Goal: Information Seeking & Learning: Learn about a topic

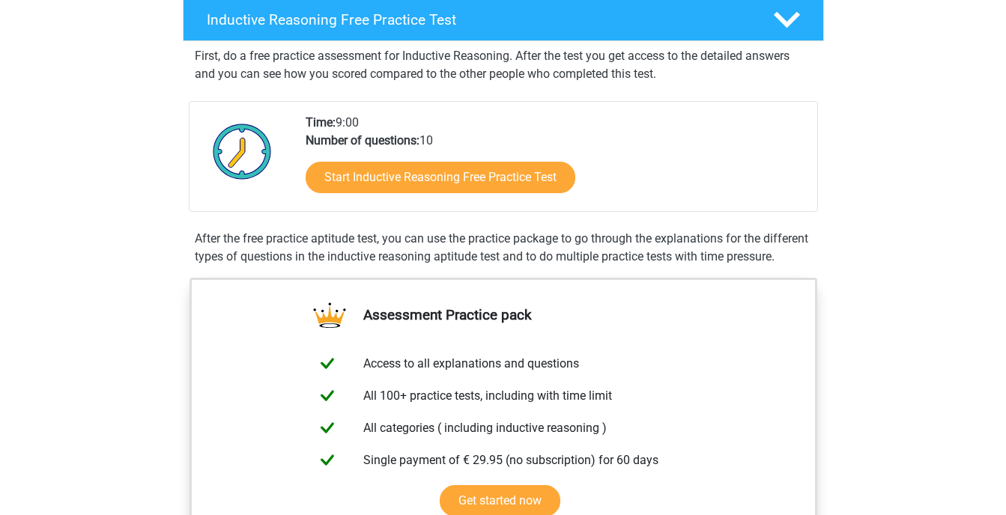
scroll to position [249, 0]
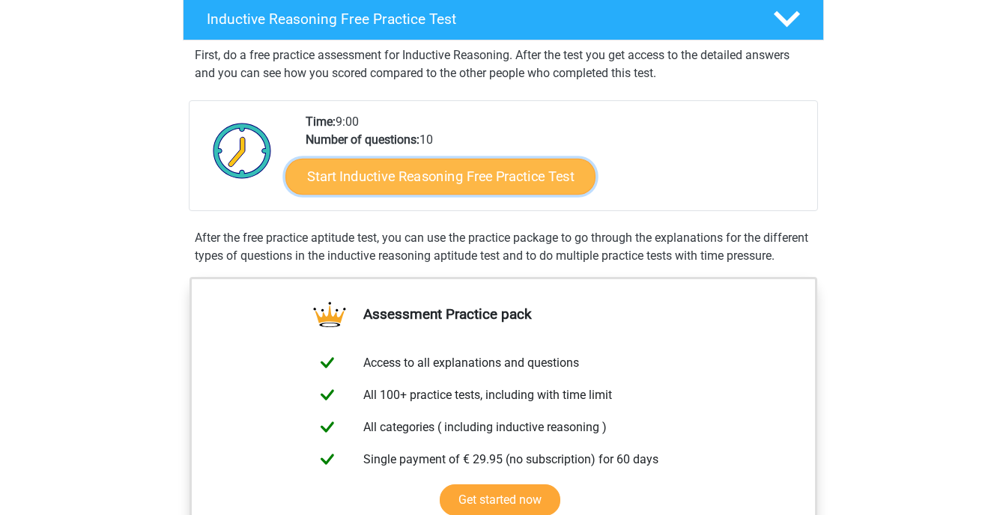
click at [374, 193] on link "Start Inductive Reasoning Free Practice Test" at bounding box center [440, 176] width 310 height 36
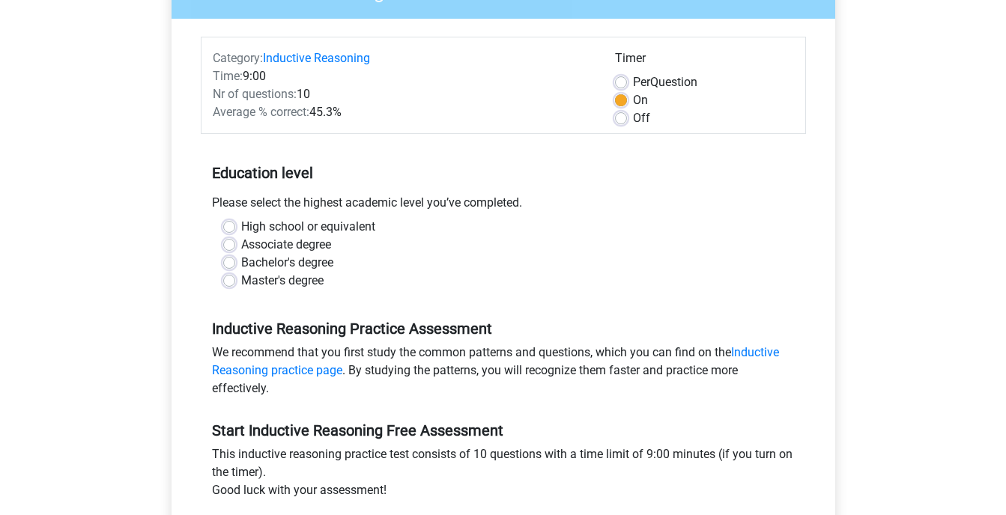
scroll to position [157, 0]
click at [241, 263] on label "Bachelor's degree" at bounding box center [287, 264] width 92 height 18
click at [234, 263] on input "Bachelor's degree" at bounding box center [229, 262] width 12 height 15
radio input "true"
click at [241, 222] on label "High school or equivalent" at bounding box center [308, 228] width 134 height 18
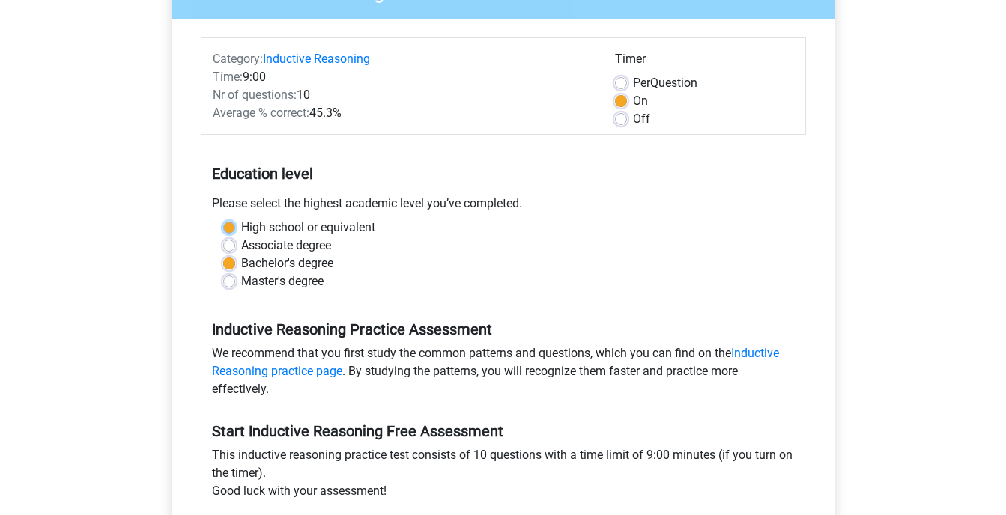
click at [228, 222] on input "High school or equivalent" at bounding box center [229, 226] width 12 height 15
radio input "true"
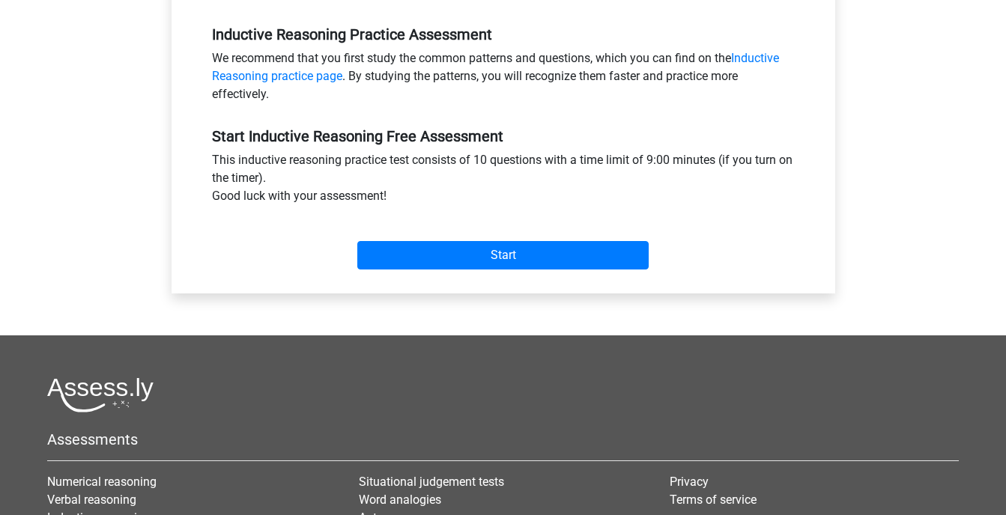
scroll to position [457, 0]
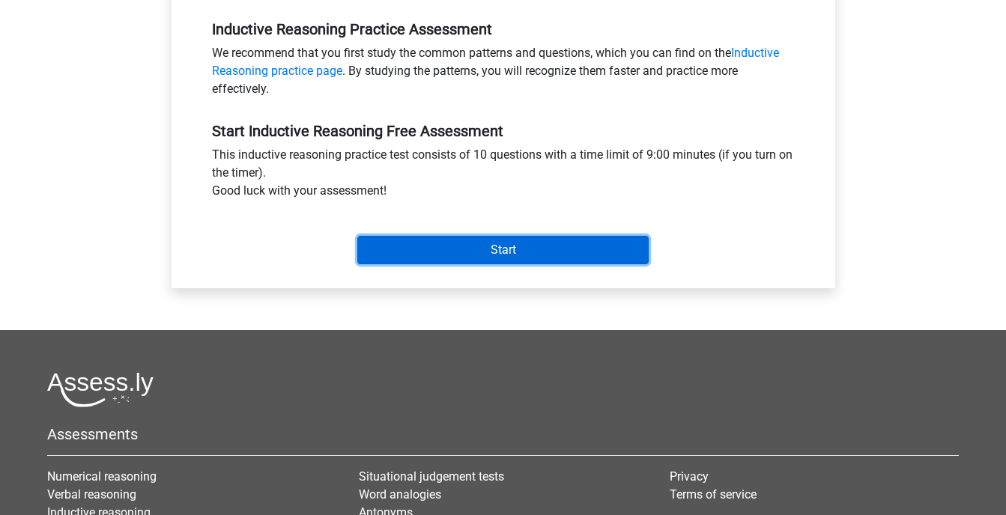
click at [419, 246] on input "Start" at bounding box center [502, 250] width 291 height 28
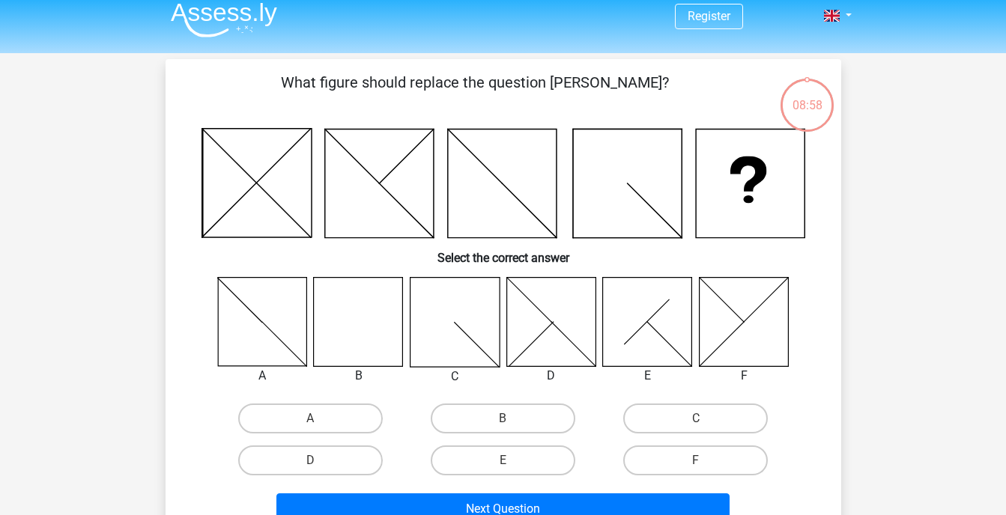
scroll to position [10, 0]
click at [467, 425] on label "B" at bounding box center [503, 418] width 145 height 30
click at [502, 425] on input "B" at bounding box center [507, 423] width 10 height 10
radio input "true"
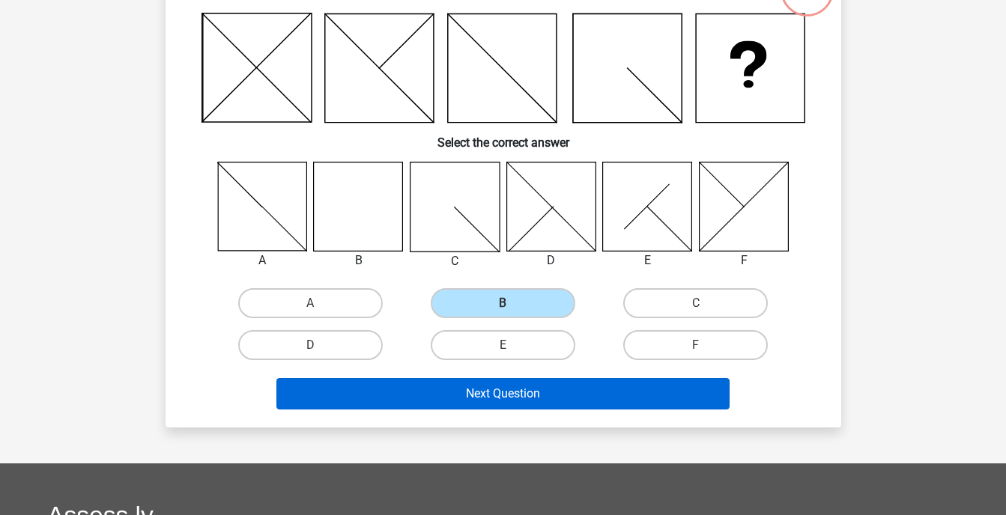
scroll to position [126, 0]
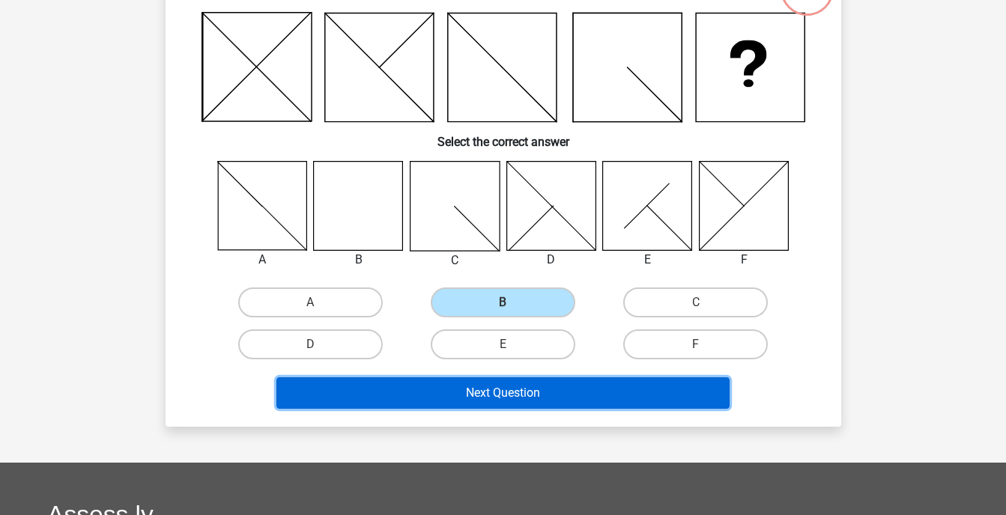
click at [478, 407] on button "Next Question" at bounding box center [502, 392] width 453 height 31
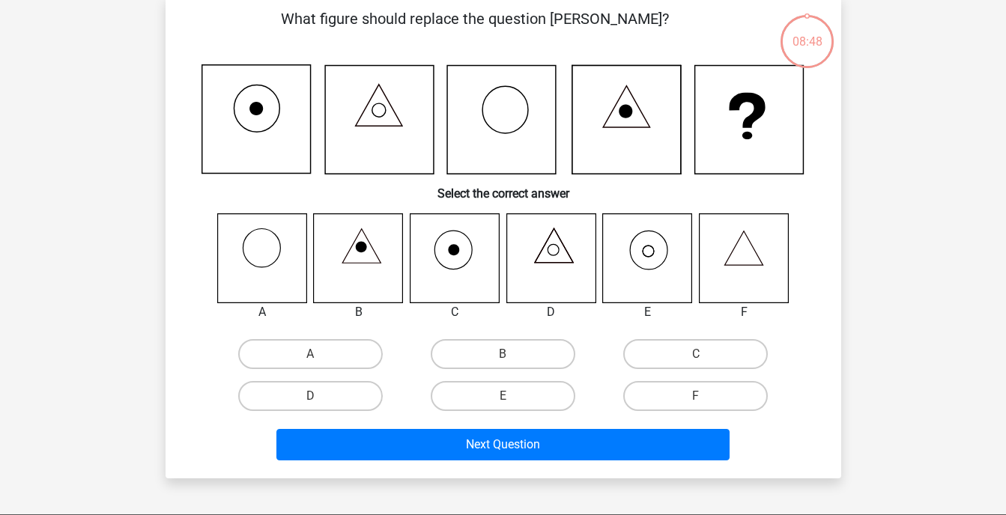
scroll to position [69, 0]
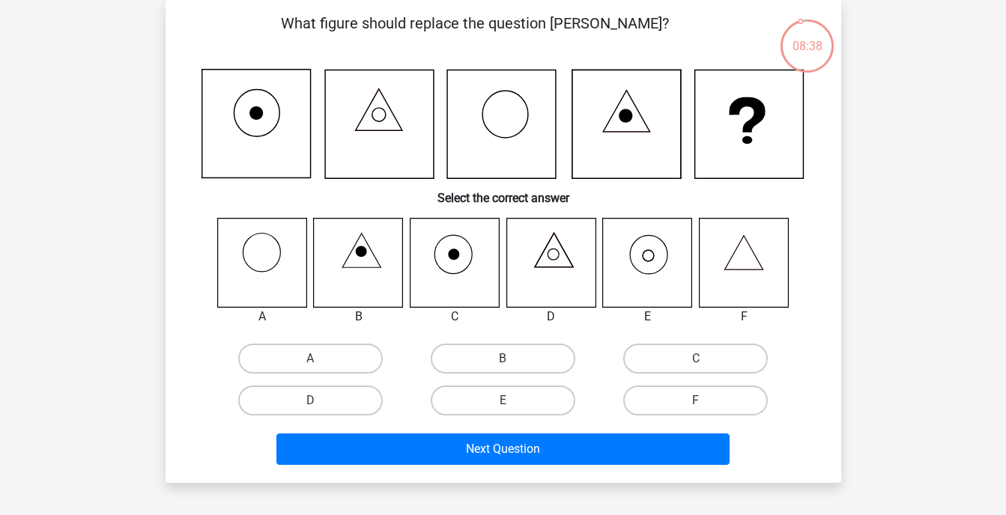
click at [639, 276] on icon at bounding box center [647, 262] width 89 height 89
click at [543, 401] on label "E" at bounding box center [503, 401] width 145 height 30
click at [512, 401] on input "E" at bounding box center [507, 406] width 10 height 10
radio input "true"
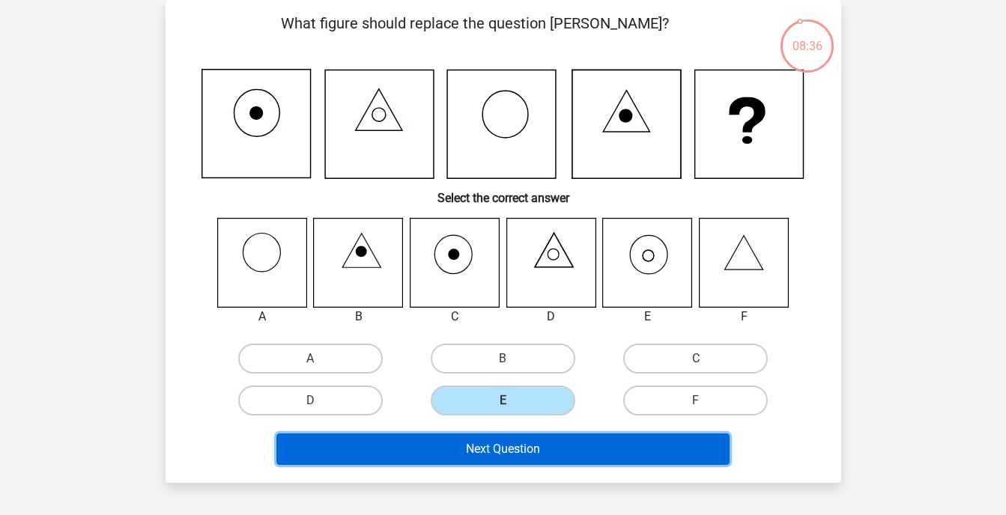
click at [526, 446] on button "Next Question" at bounding box center [502, 449] width 453 height 31
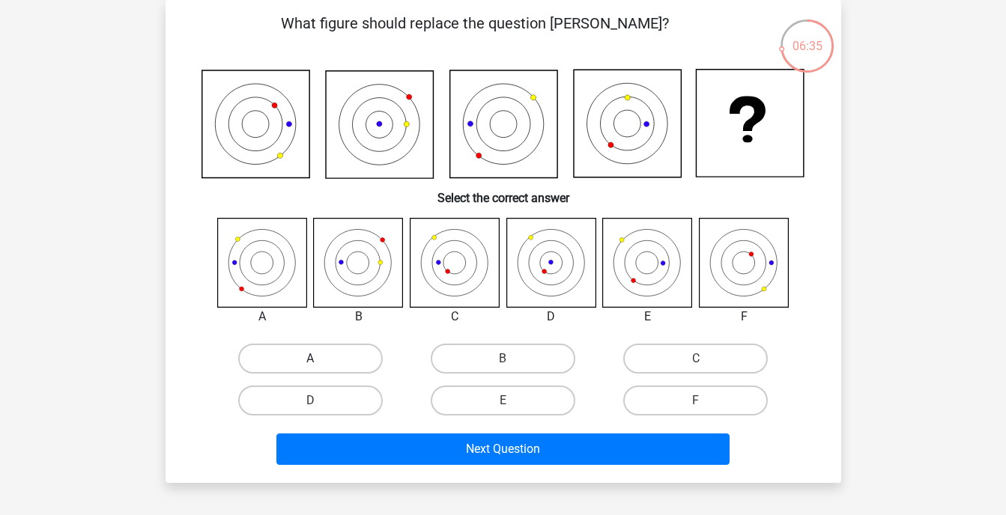
click at [335, 368] on label "A" at bounding box center [310, 359] width 145 height 30
click at [320, 368] on input "A" at bounding box center [315, 364] width 10 height 10
radio input "true"
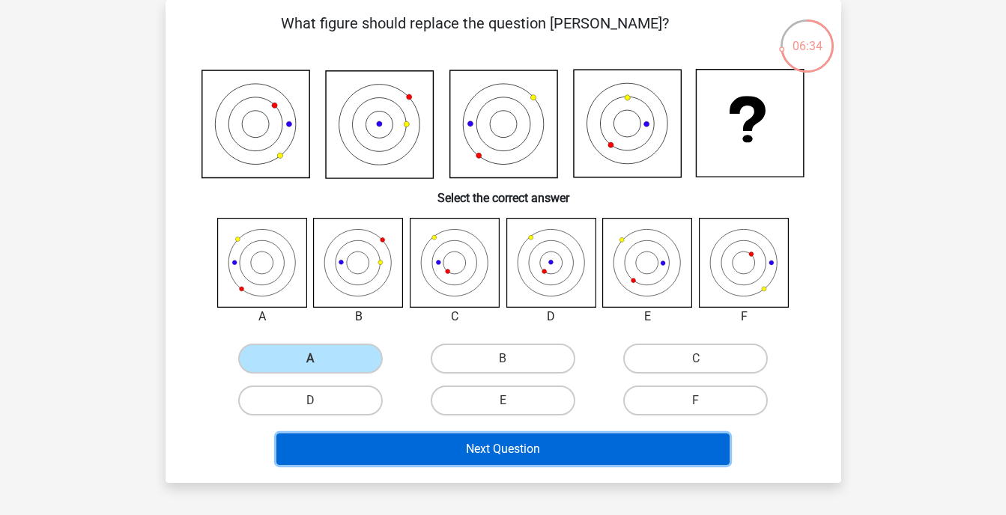
click at [440, 456] on button "Next Question" at bounding box center [502, 449] width 453 height 31
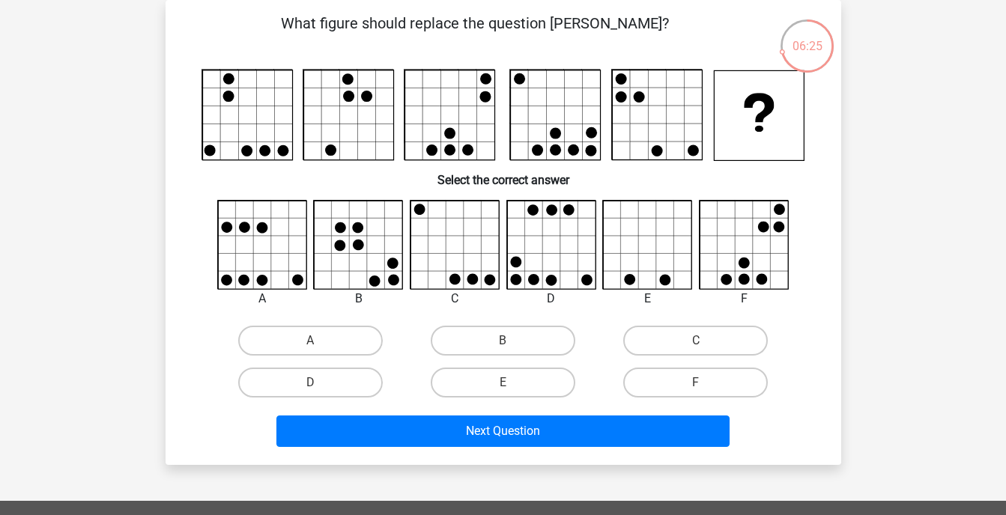
scroll to position [39, 0]
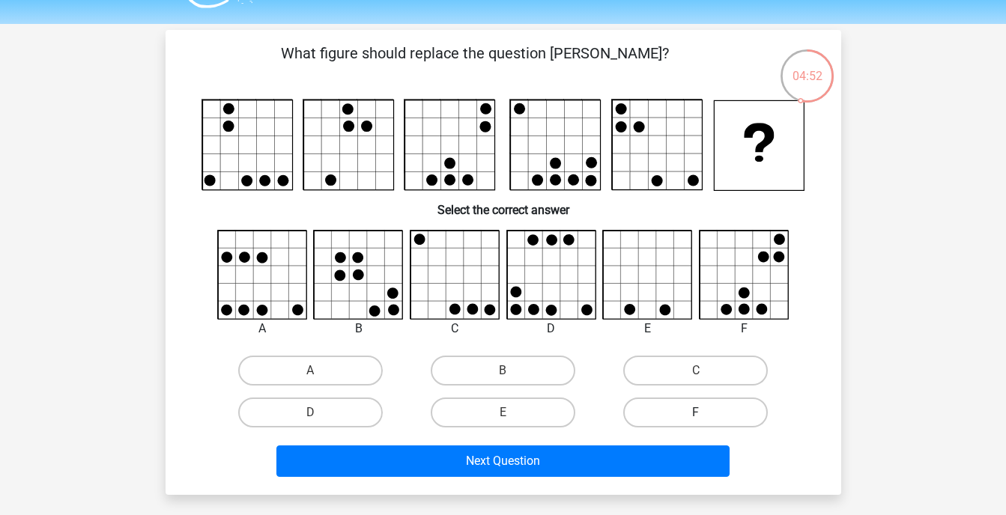
click at [746, 407] on label "F" at bounding box center [695, 413] width 145 height 30
click at [705, 413] on input "F" at bounding box center [701, 418] width 10 height 10
radio input "true"
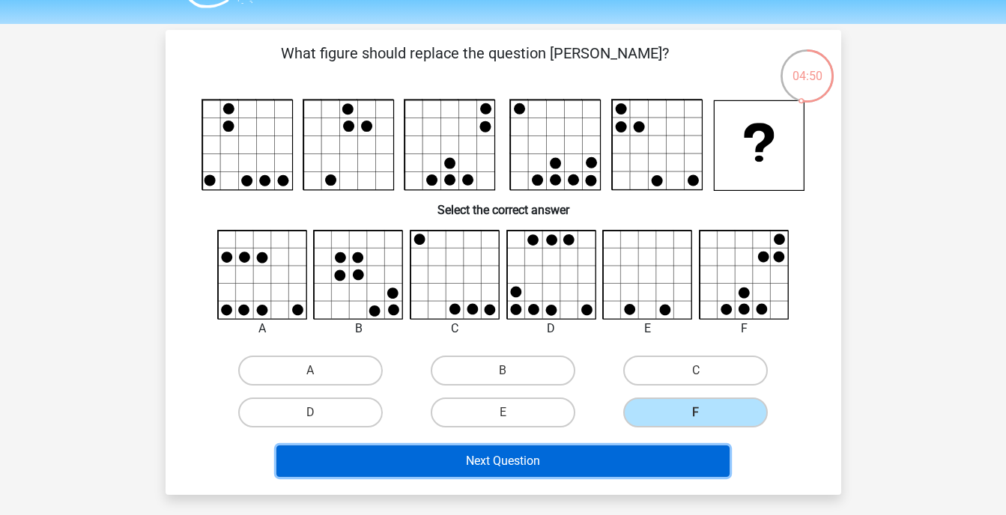
click at [595, 453] on button "Next Question" at bounding box center [502, 460] width 453 height 31
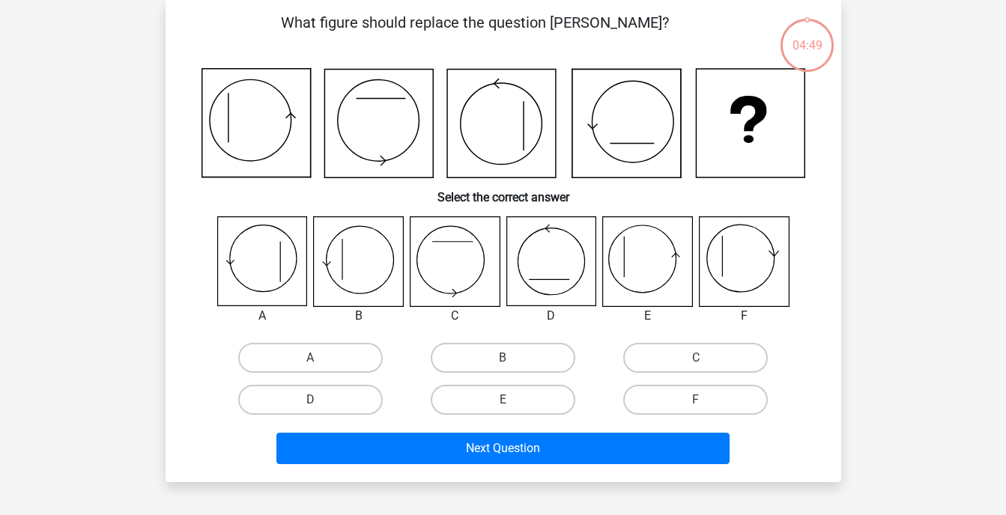
scroll to position [70, 0]
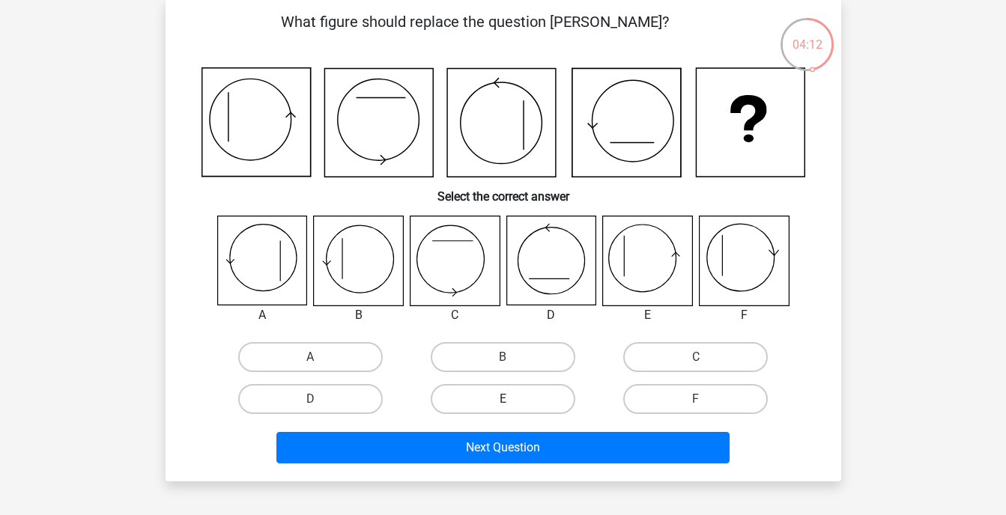
click at [515, 400] on label "E" at bounding box center [503, 399] width 145 height 30
click at [512, 400] on input "E" at bounding box center [507, 404] width 10 height 10
radio input "true"
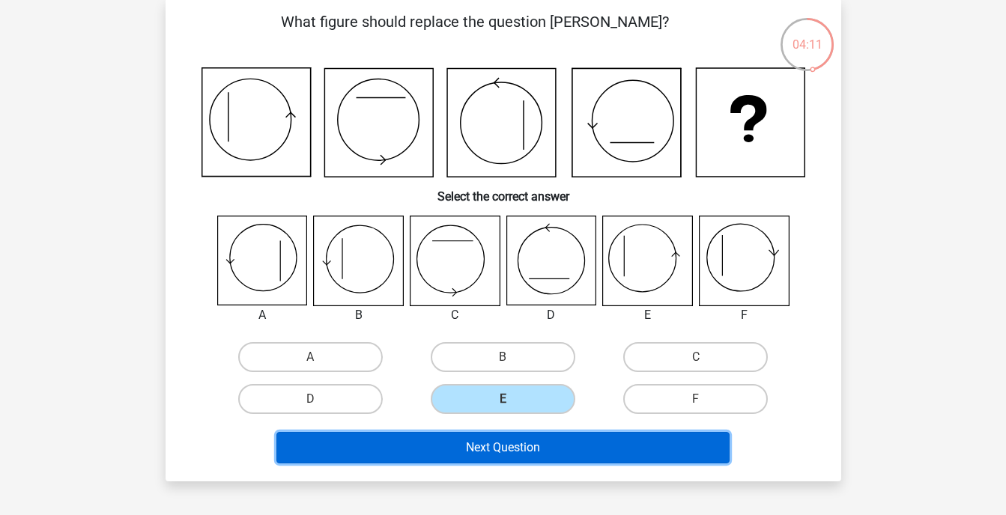
click at [510, 447] on button "Next Question" at bounding box center [502, 447] width 453 height 31
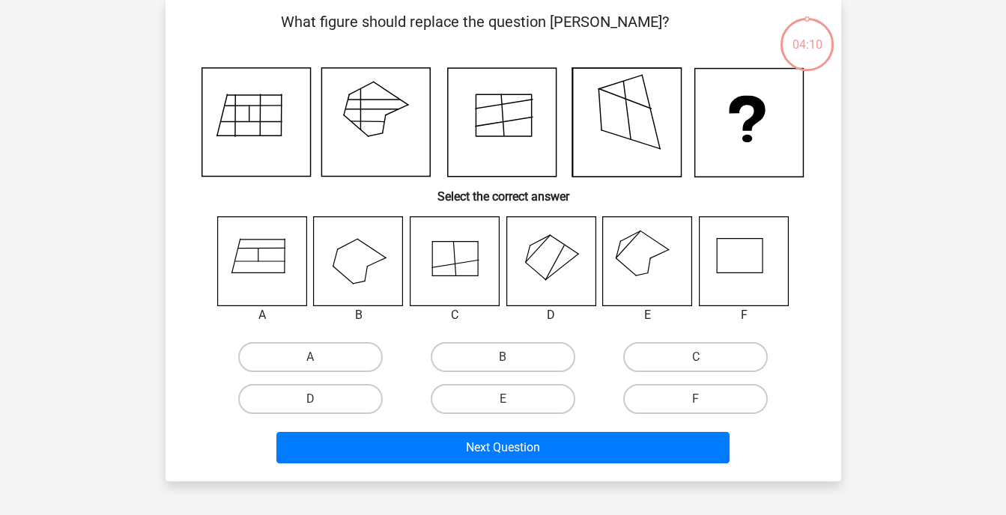
scroll to position [69, 0]
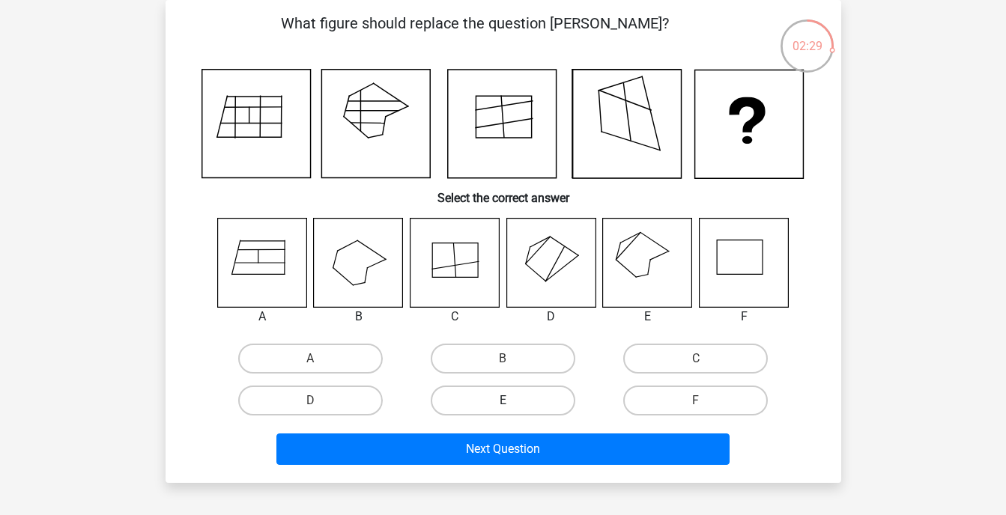
click at [532, 406] on label "E" at bounding box center [503, 401] width 145 height 30
click at [512, 406] on input "E" at bounding box center [507, 406] width 10 height 10
radio input "true"
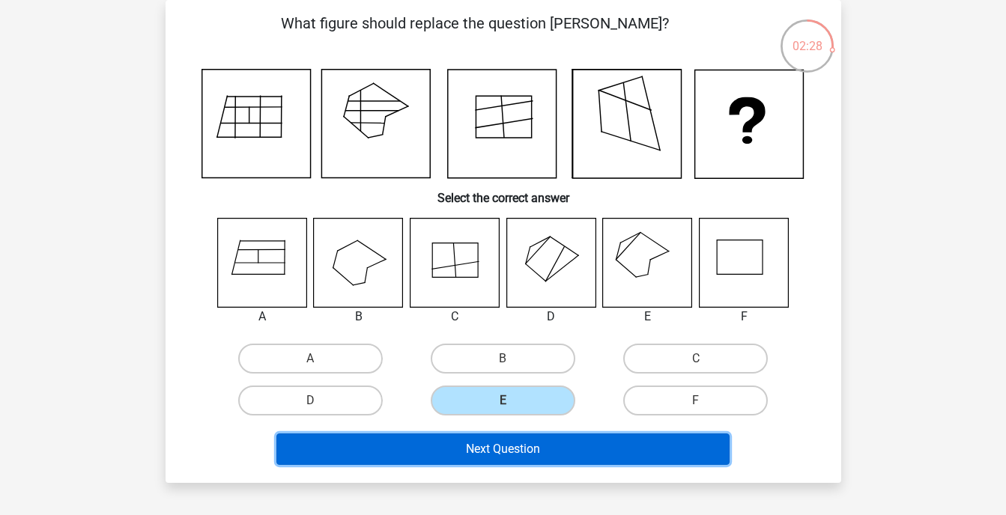
click at [528, 439] on button "Next Question" at bounding box center [502, 449] width 453 height 31
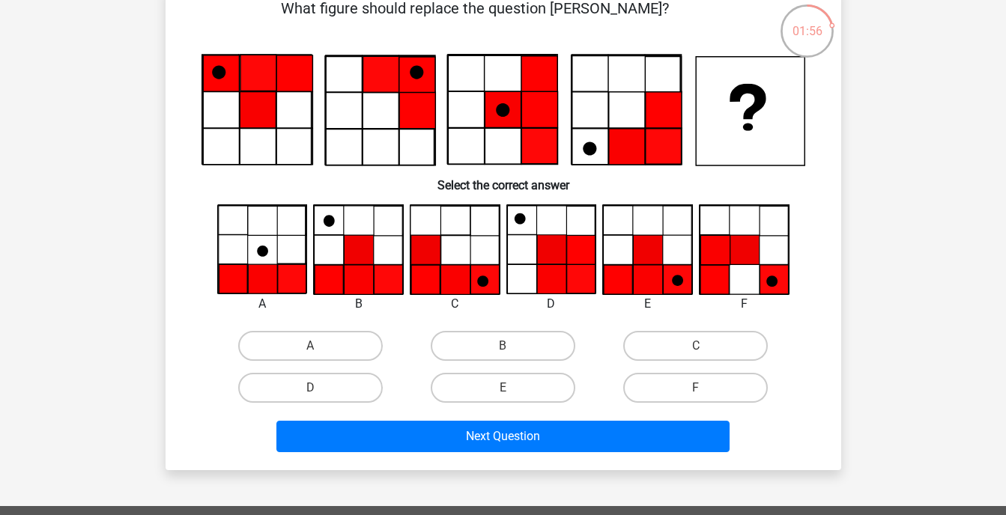
scroll to position [83, 0]
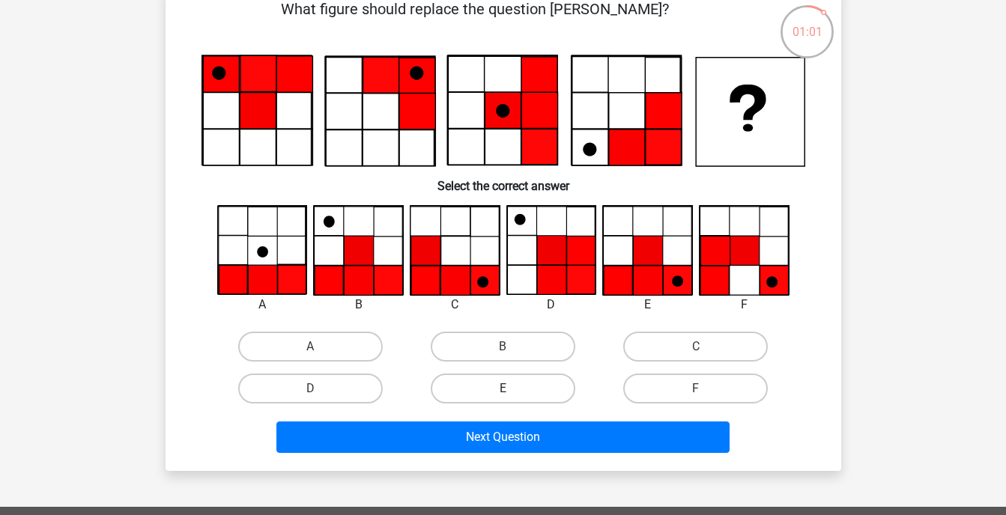
click at [536, 374] on label "E" at bounding box center [503, 389] width 145 height 30
click at [512, 389] on input "E" at bounding box center [507, 394] width 10 height 10
radio input "true"
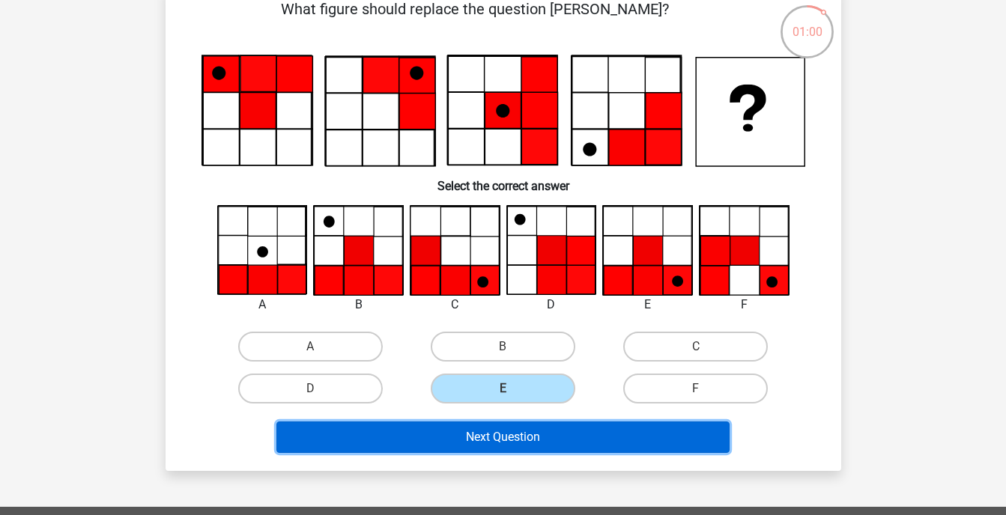
click at [529, 427] on button "Next Question" at bounding box center [502, 437] width 453 height 31
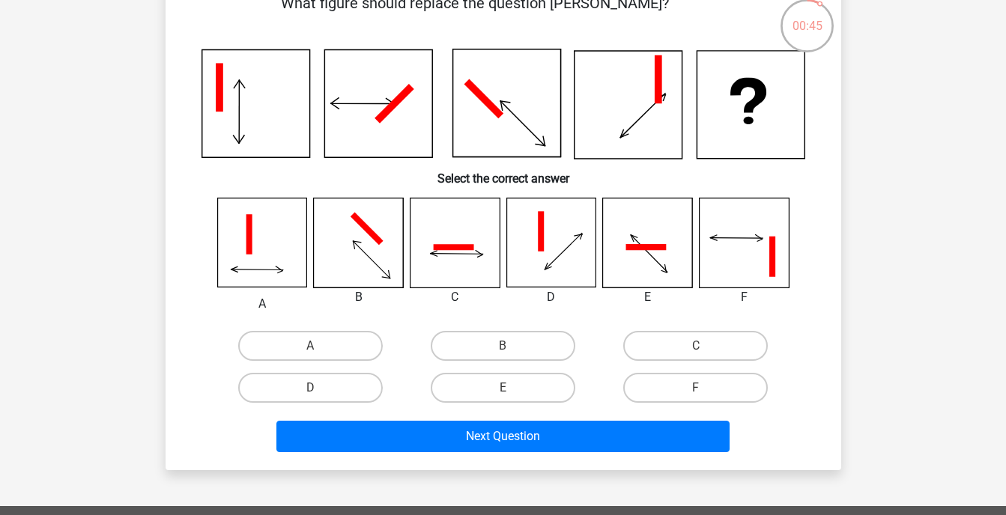
scroll to position [87, 0]
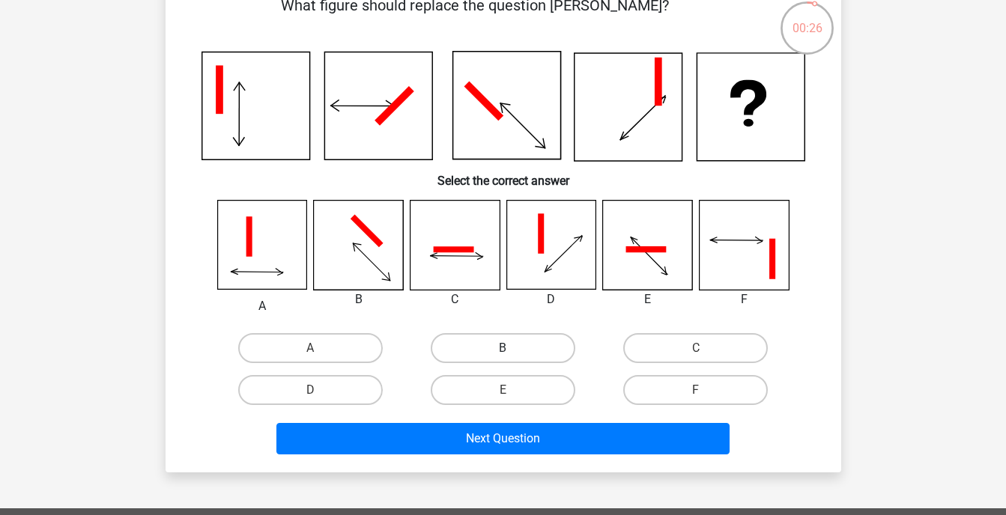
click at [568, 349] on label "B" at bounding box center [503, 348] width 145 height 30
click at [512, 349] on input "B" at bounding box center [507, 353] width 10 height 10
radio input "true"
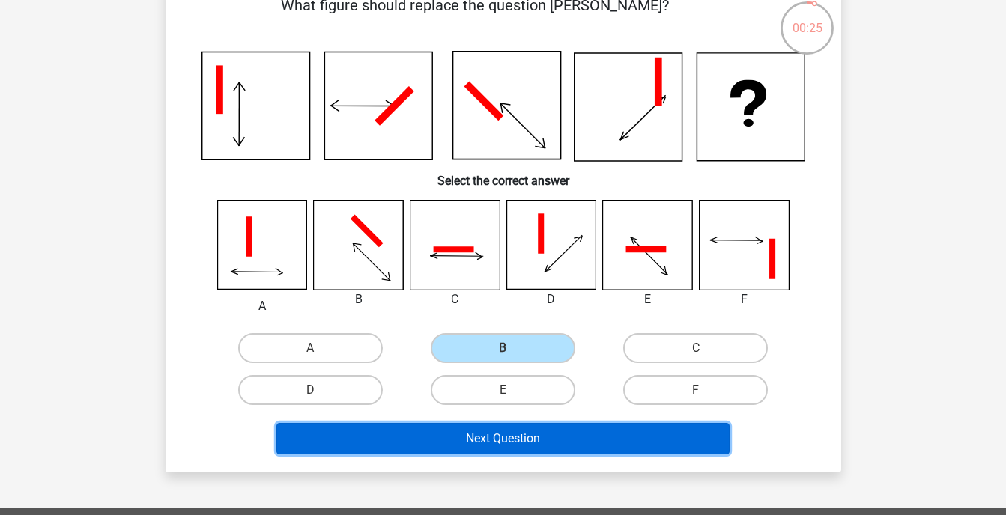
click at [559, 429] on button "Next Question" at bounding box center [502, 438] width 453 height 31
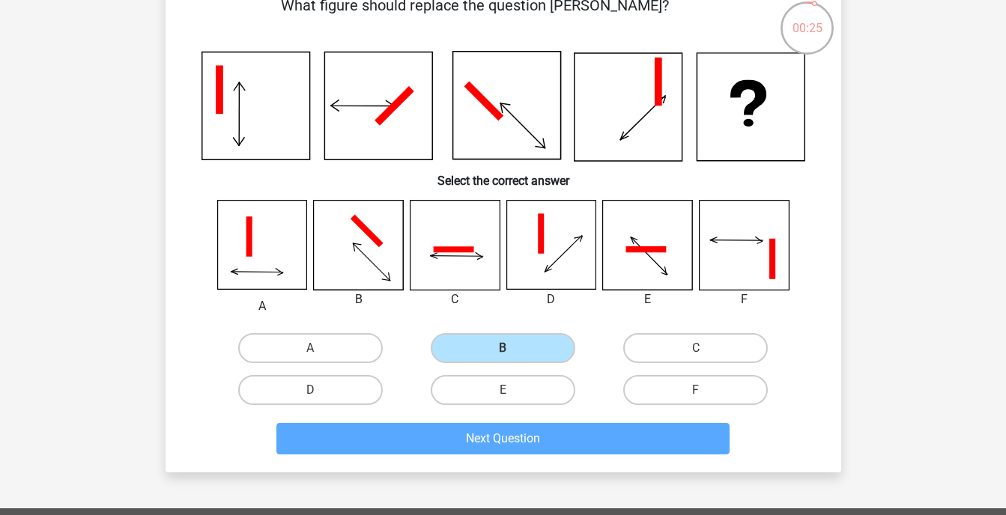
scroll to position [69, 0]
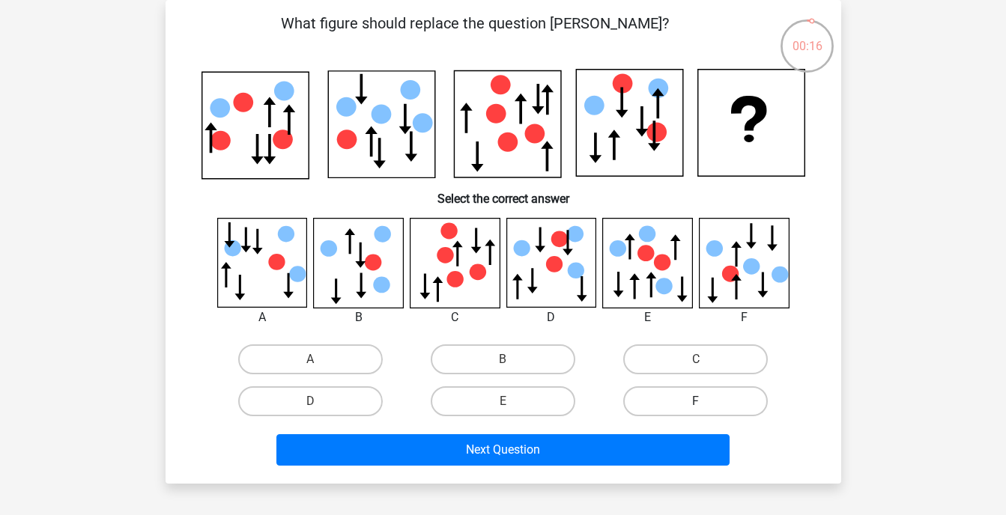
click at [646, 405] on label "F" at bounding box center [695, 401] width 145 height 30
click at [696, 405] on input "F" at bounding box center [701, 406] width 10 height 10
radio input "true"
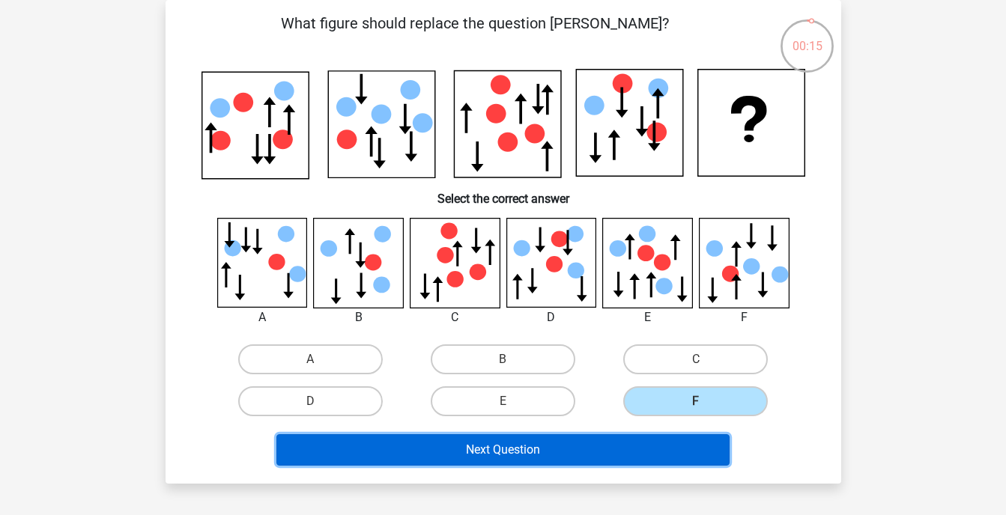
click at [627, 440] on button "Next Question" at bounding box center [502, 449] width 453 height 31
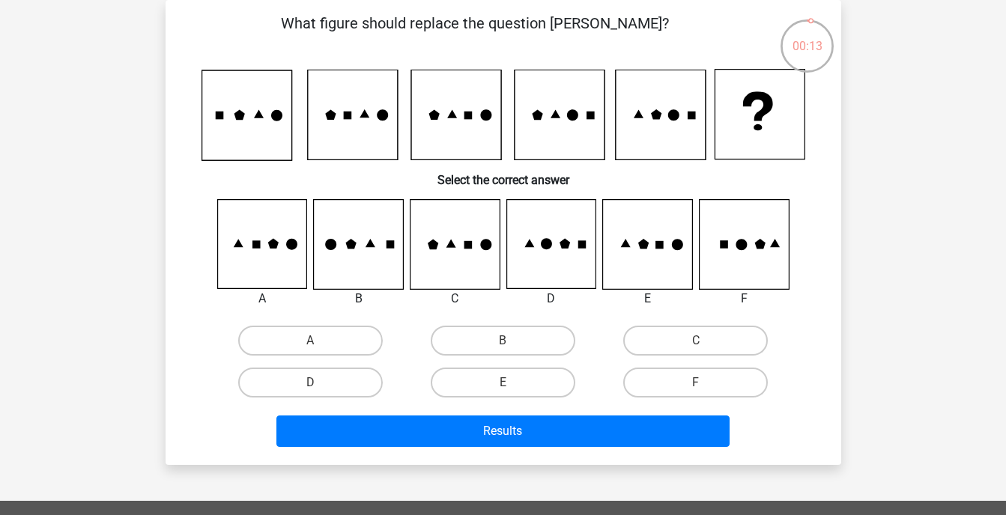
click at [702, 343] on input "C" at bounding box center [701, 346] width 10 height 10
radio input "true"
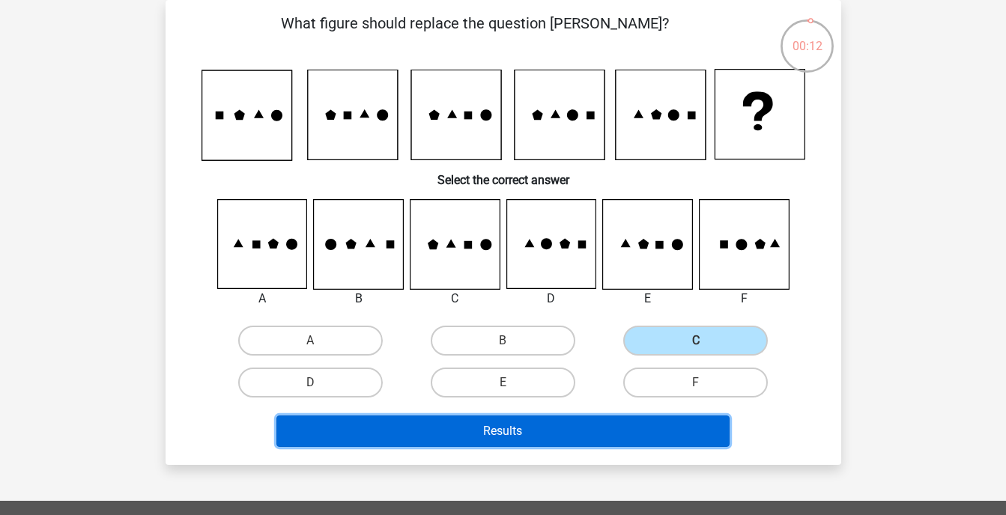
click at [665, 423] on button "Results" at bounding box center [502, 431] width 453 height 31
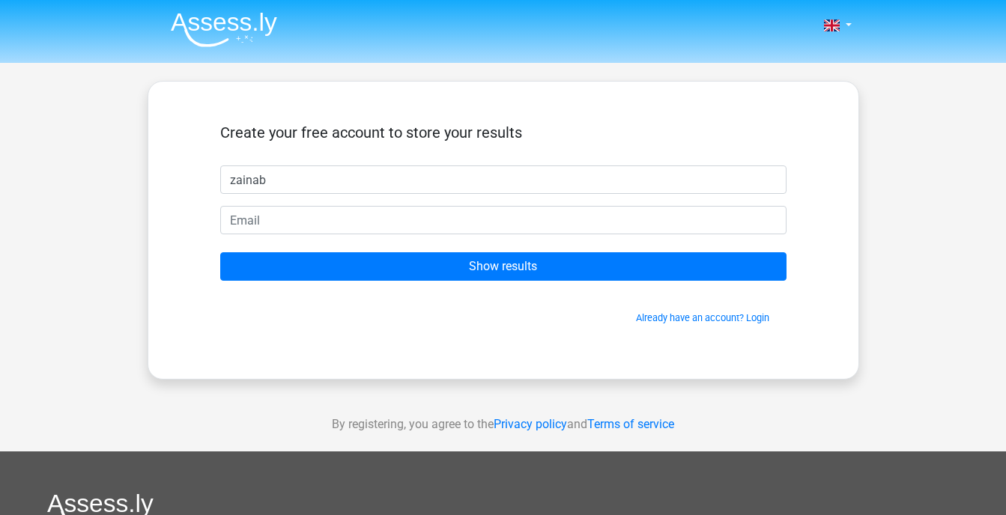
type input "zainab"
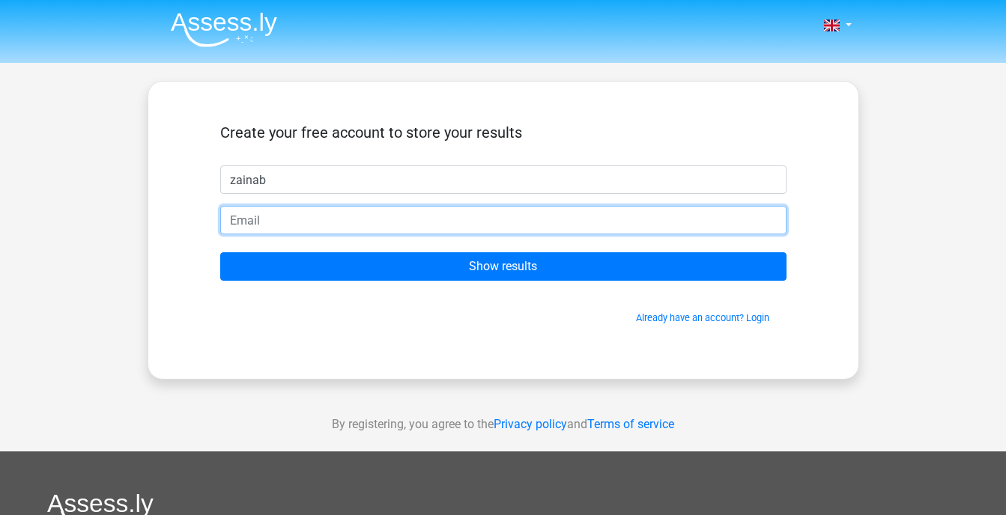
click at [691, 226] on input "email" at bounding box center [503, 220] width 566 height 28
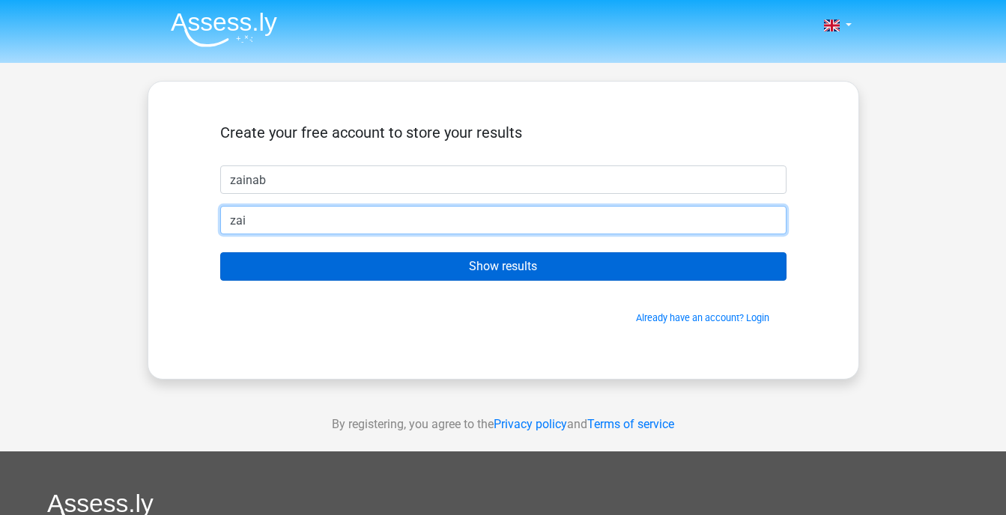
type input "zainabalaaa67@gmail.com"
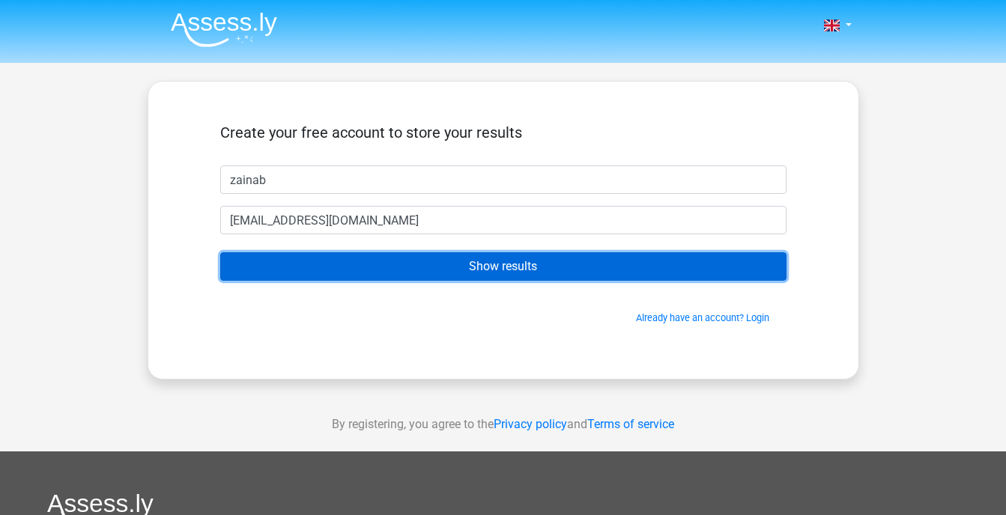
click at [493, 258] on input "Show results" at bounding box center [503, 266] width 566 height 28
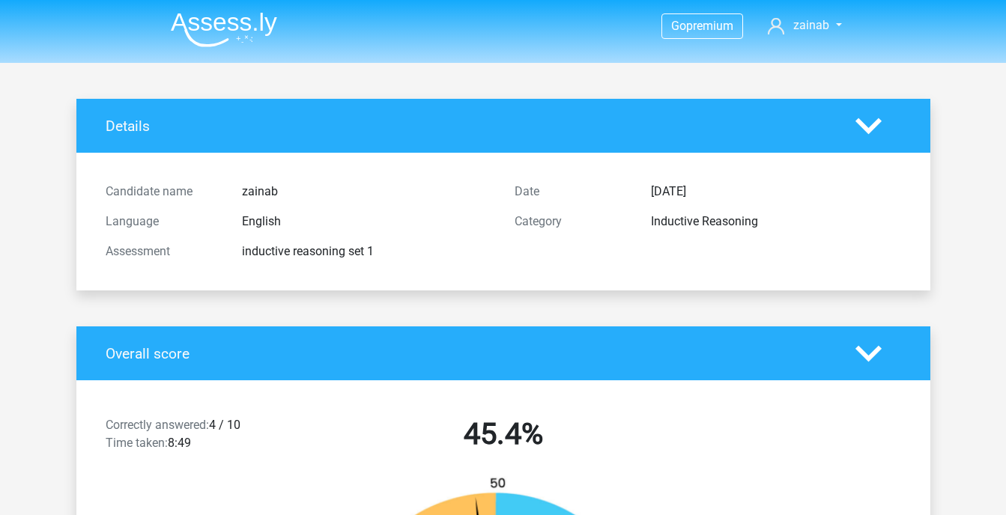
click at [869, 135] on icon at bounding box center [868, 126] width 26 height 26
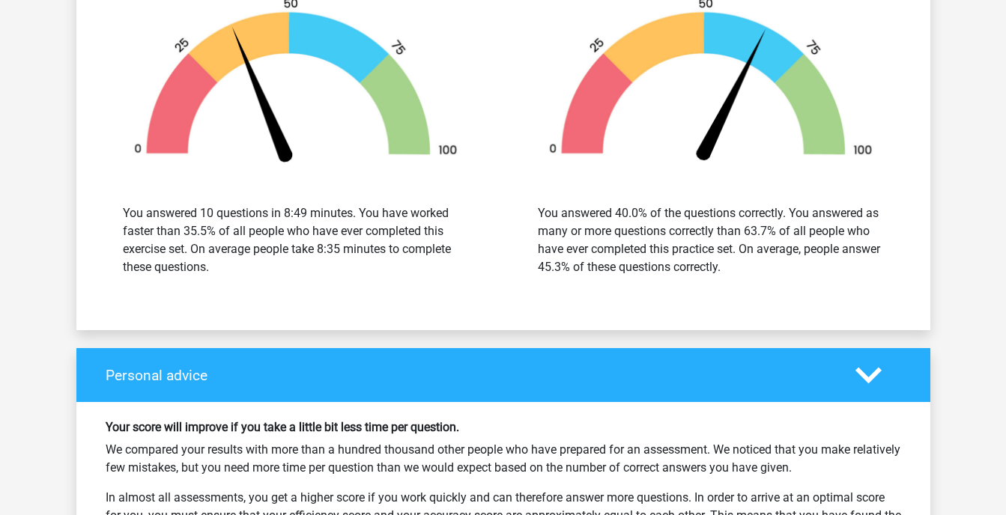
scroll to position [1735, 0]
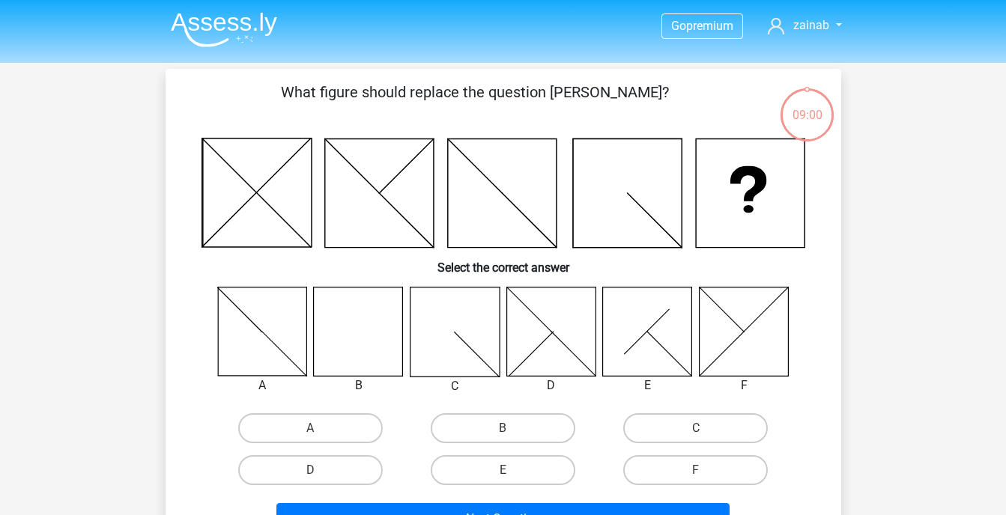
scroll to position [69, 0]
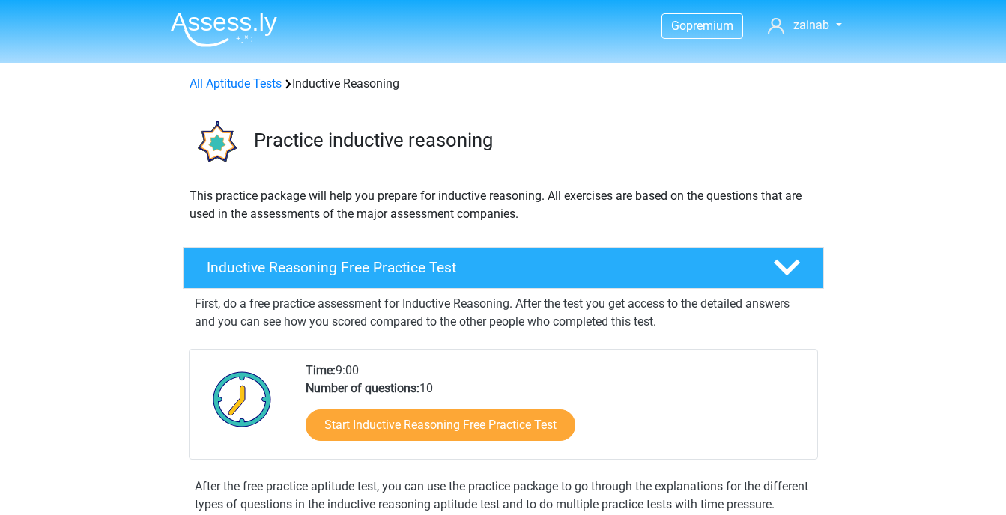
scroll to position [249, 0]
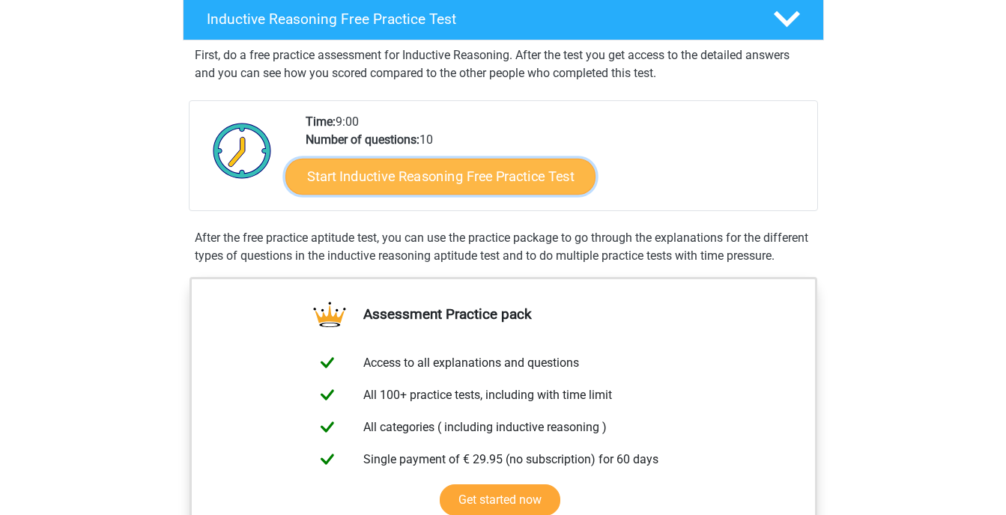
click at [508, 182] on link "Start Inductive Reasoning Free Practice Test" at bounding box center [440, 176] width 310 height 36
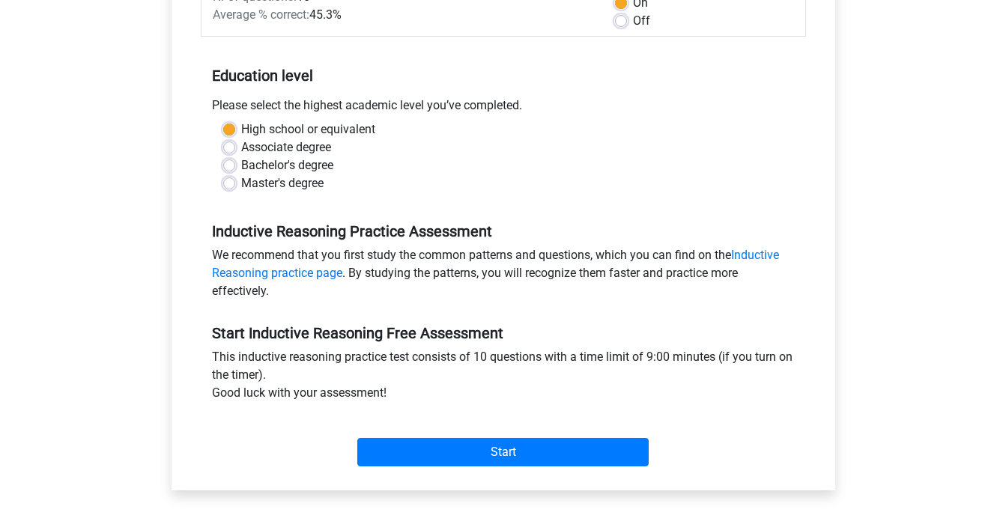
scroll to position [256, 0]
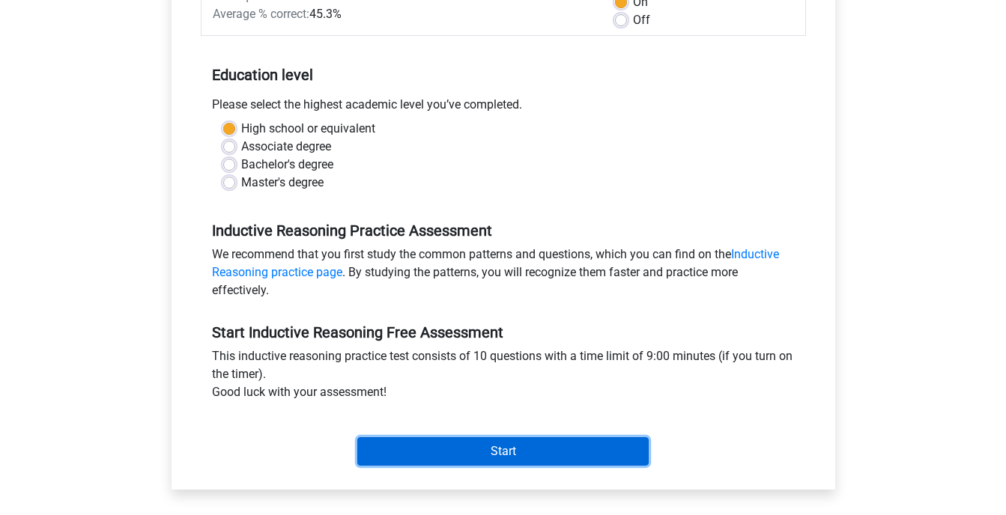
click at [463, 442] on input "Start" at bounding box center [502, 451] width 291 height 28
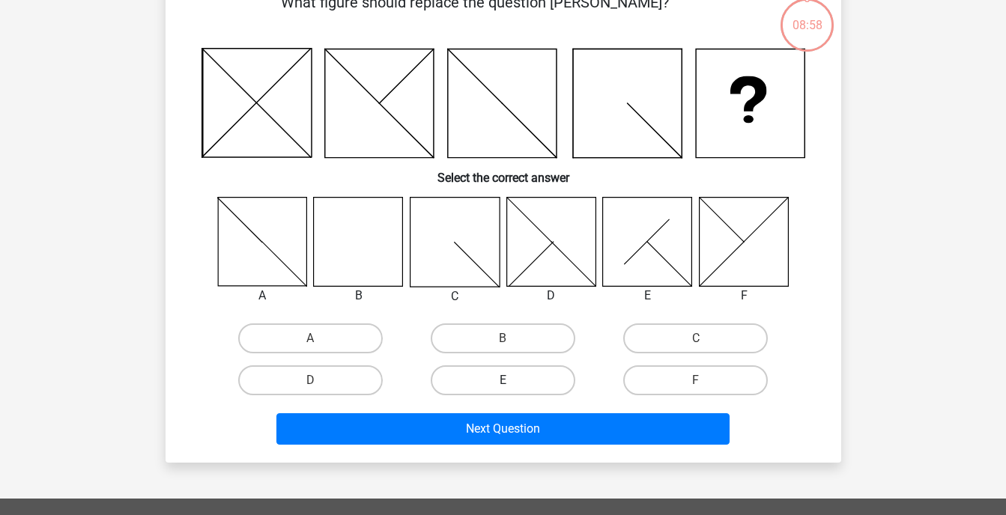
scroll to position [91, 0]
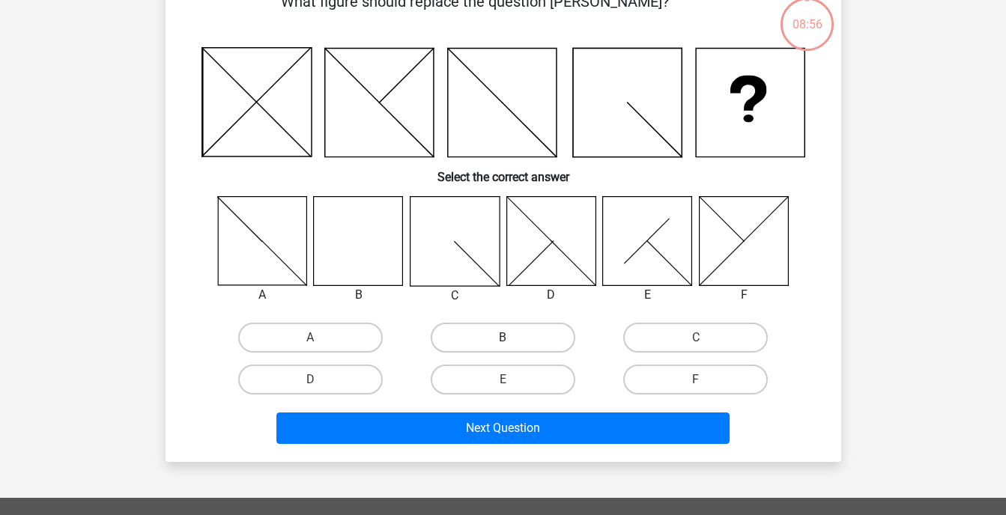
click at [483, 330] on label "B" at bounding box center [503, 338] width 145 height 30
click at [502, 338] on input "B" at bounding box center [507, 343] width 10 height 10
radio input "true"
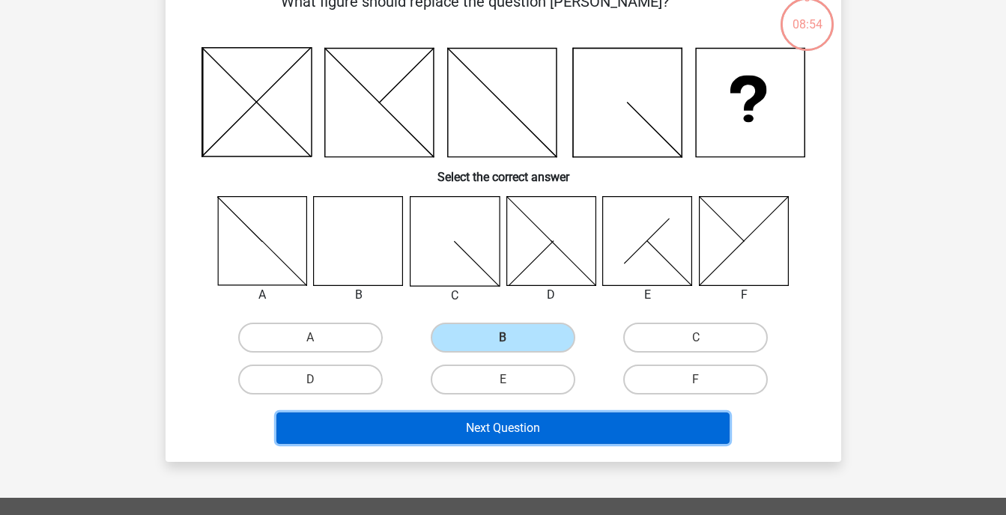
click at [495, 431] on button "Next Question" at bounding box center [502, 428] width 453 height 31
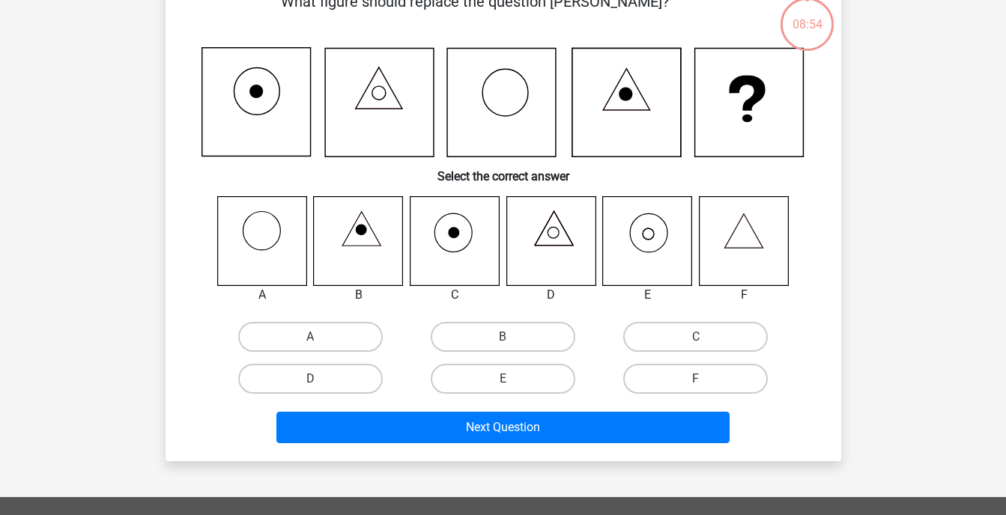
scroll to position [69, 0]
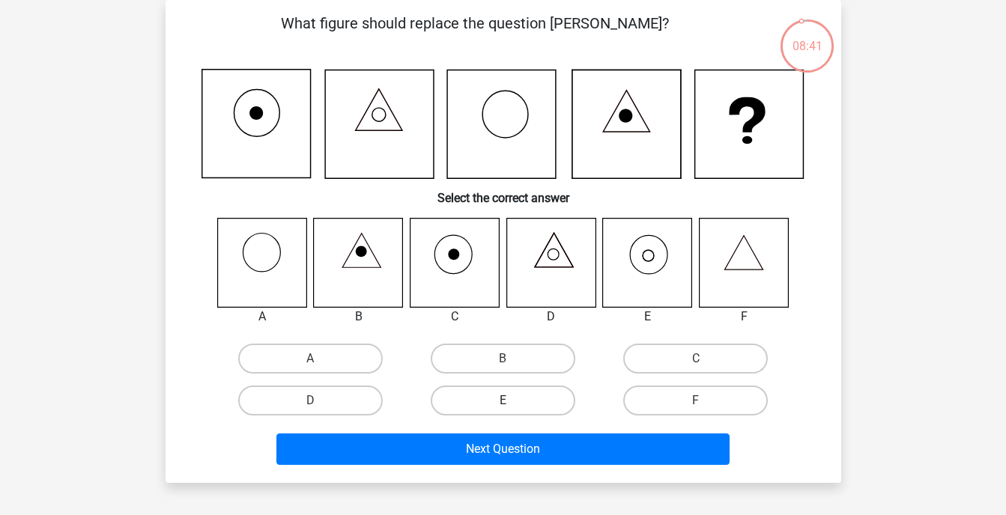
click at [539, 393] on label "E" at bounding box center [503, 401] width 145 height 30
click at [512, 401] on input "E" at bounding box center [507, 406] width 10 height 10
radio input "true"
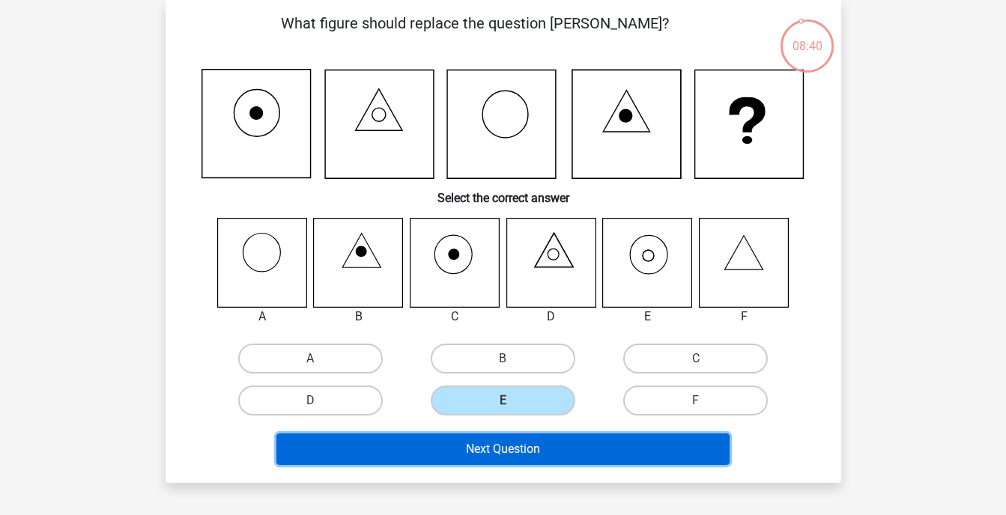
click at [541, 444] on button "Next Question" at bounding box center [502, 449] width 453 height 31
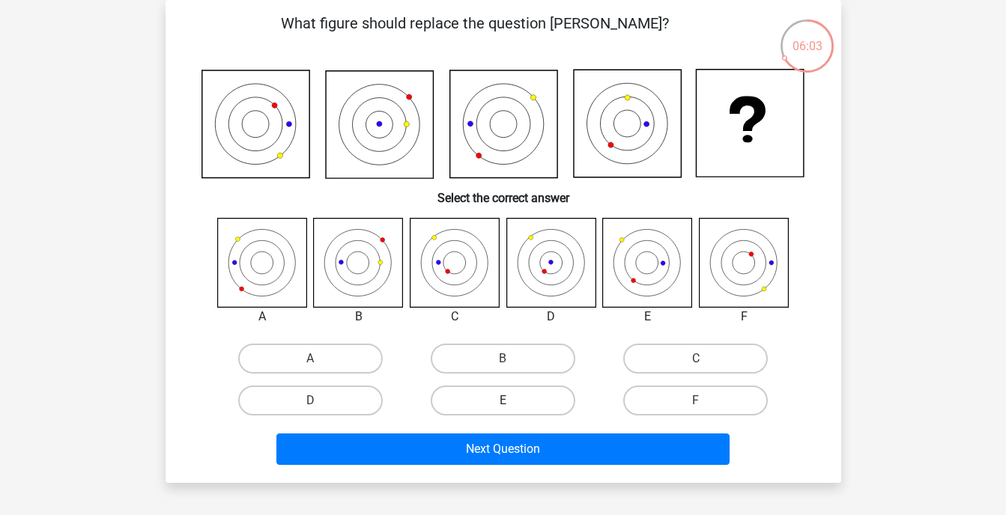
click at [519, 400] on label "E" at bounding box center [503, 401] width 145 height 30
click at [512, 401] on input "E" at bounding box center [507, 406] width 10 height 10
radio input "true"
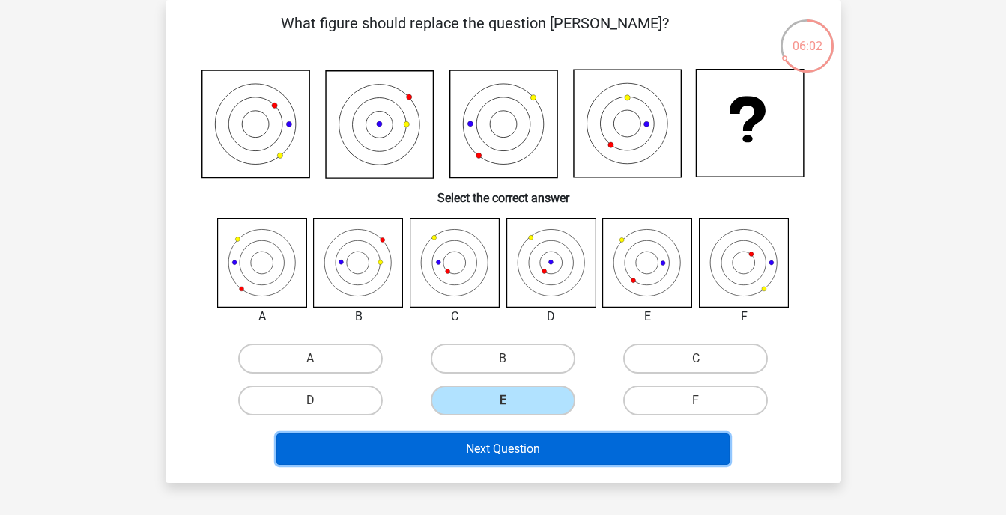
click at [539, 451] on button "Next Question" at bounding box center [502, 449] width 453 height 31
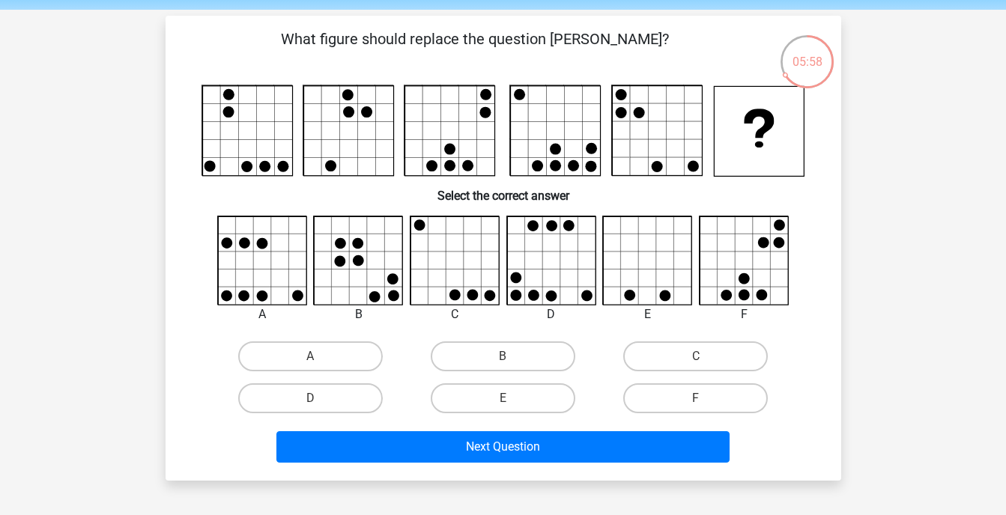
scroll to position [52, 0]
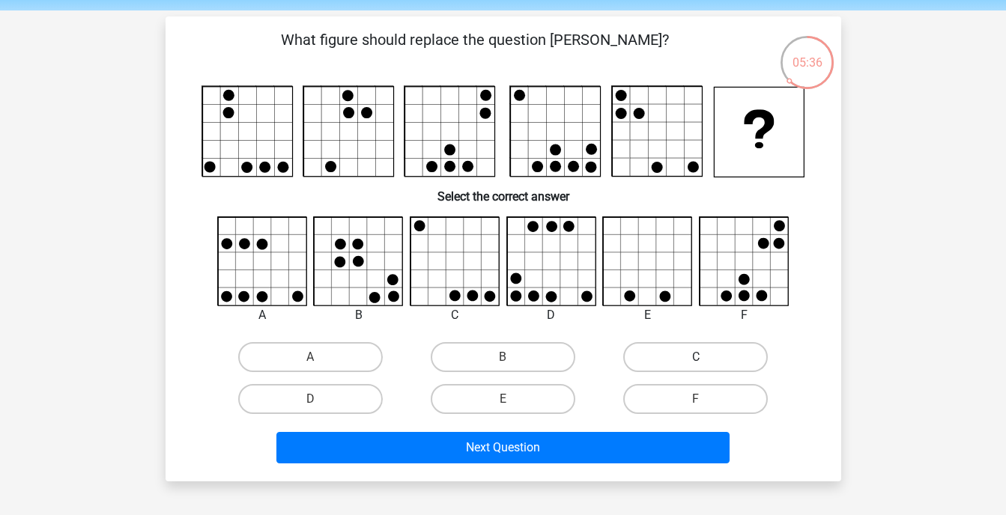
click at [729, 353] on label "C" at bounding box center [695, 357] width 145 height 30
click at [705, 357] on input "C" at bounding box center [701, 362] width 10 height 10
radio input "true"
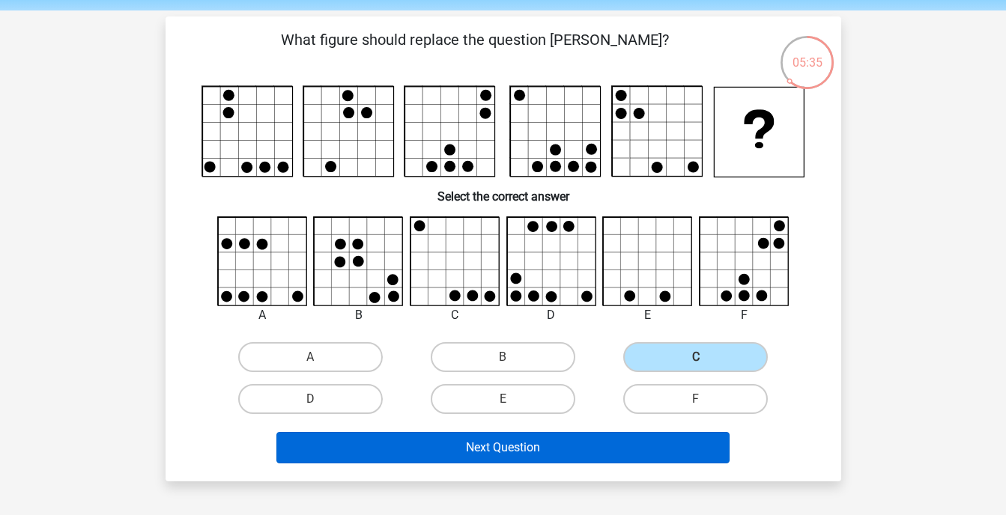
click at [645, 434] on div "Next Question" at bounding box center [502, 444] width 627 height 49
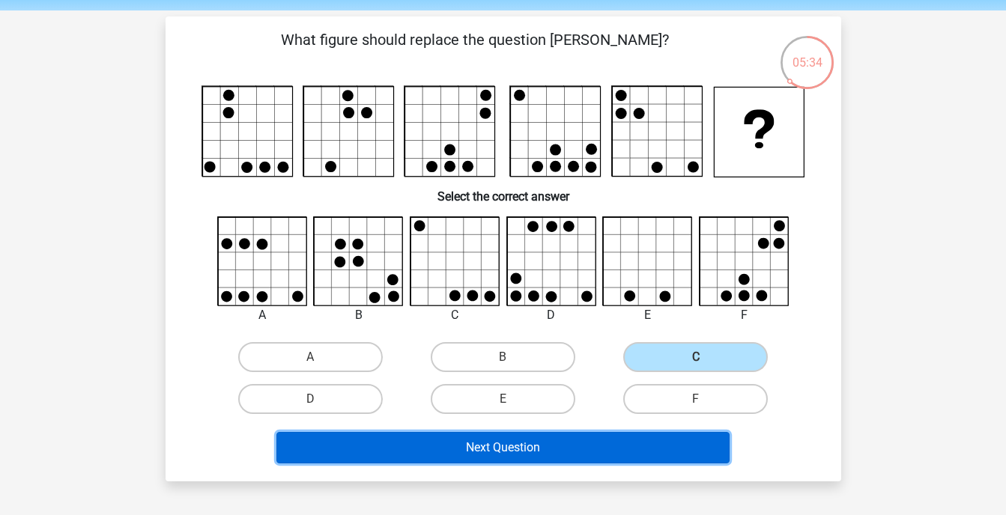
click at [645, 434] on button "Next Question" at bounding box center [502, 447] width 453 height 31
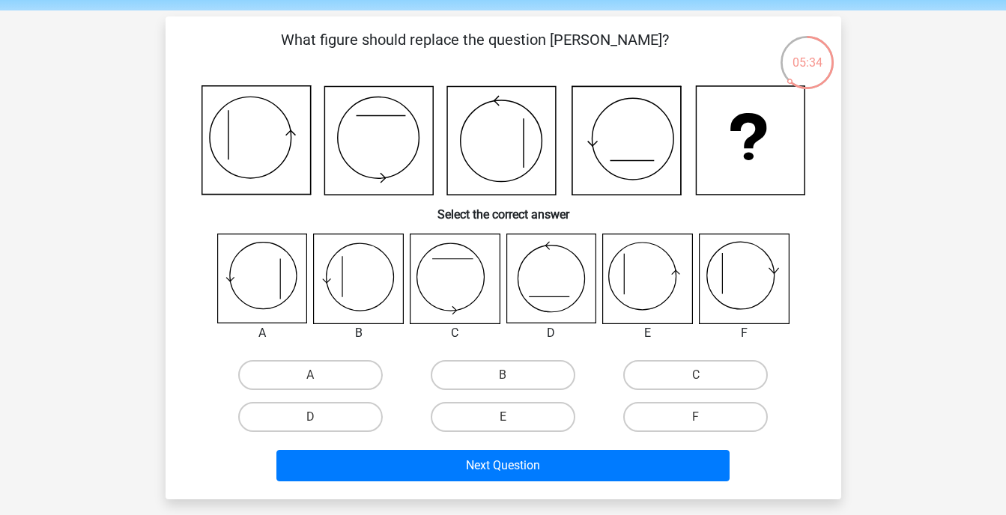
scroll to position [69, 0]
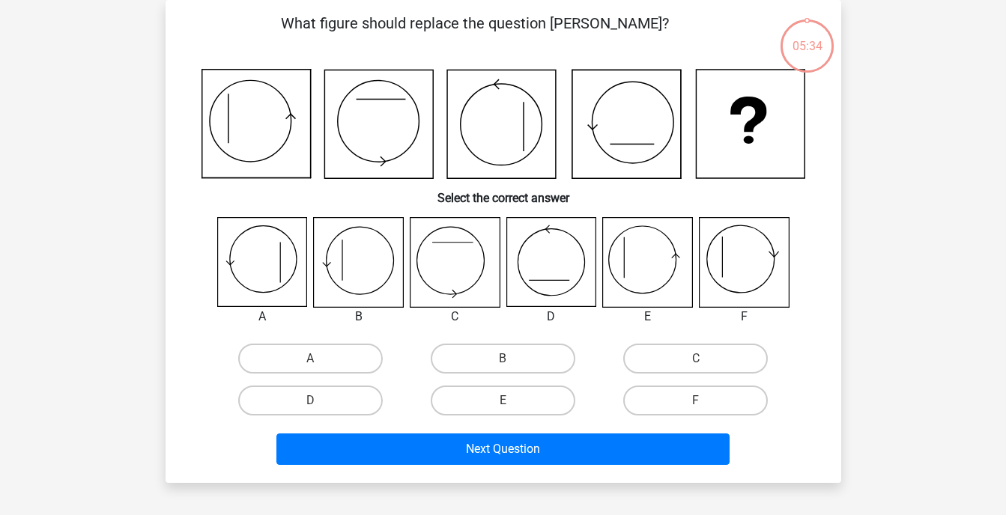
click at [685, 395] on label "F" at bounding box center [695, 401] width 145 height 30
click at [696, 401] on input "F" at bounding box center [701, 406] width 10 height 10
radio input "true"
click at [635, 468] on div "Next Question" at bounding box center [503, 452] width 578 height 37
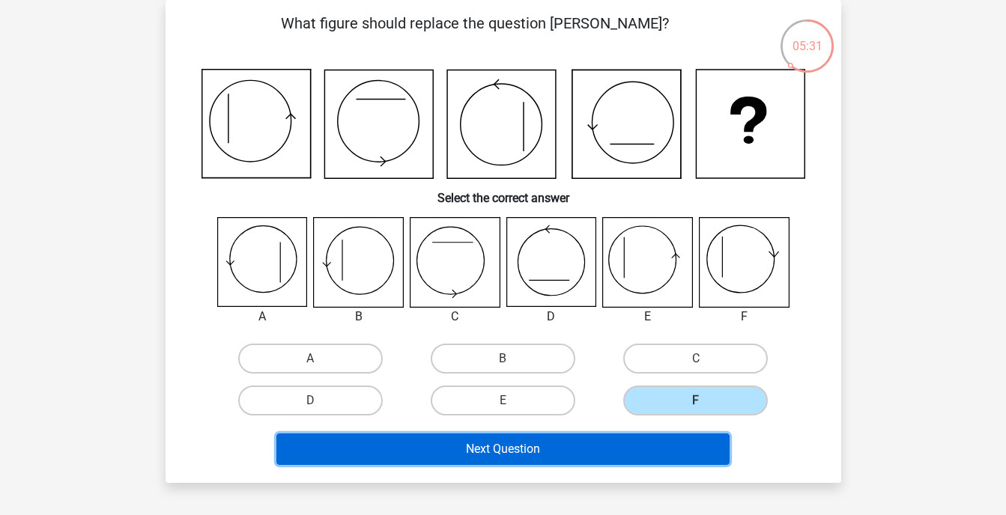
click at [631, 435] on button "Next Question" at bounding box center [502, 449] width 453 height 31
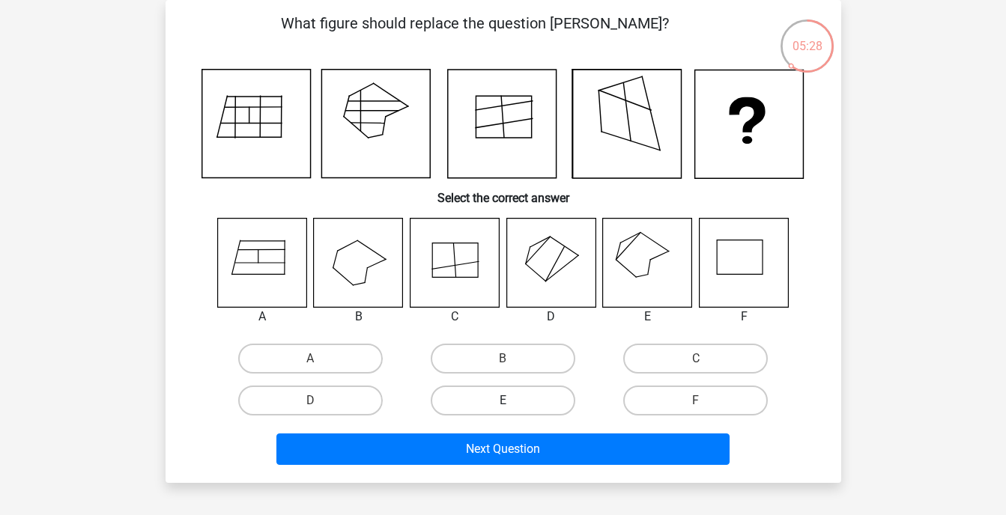
click at [553, 387] on label "E" at bounding box center [503, 401] width 145 height 30
click at [512, 401] on input "E" at bounding box center [507, 406] width 10 height 10
radio input "true"
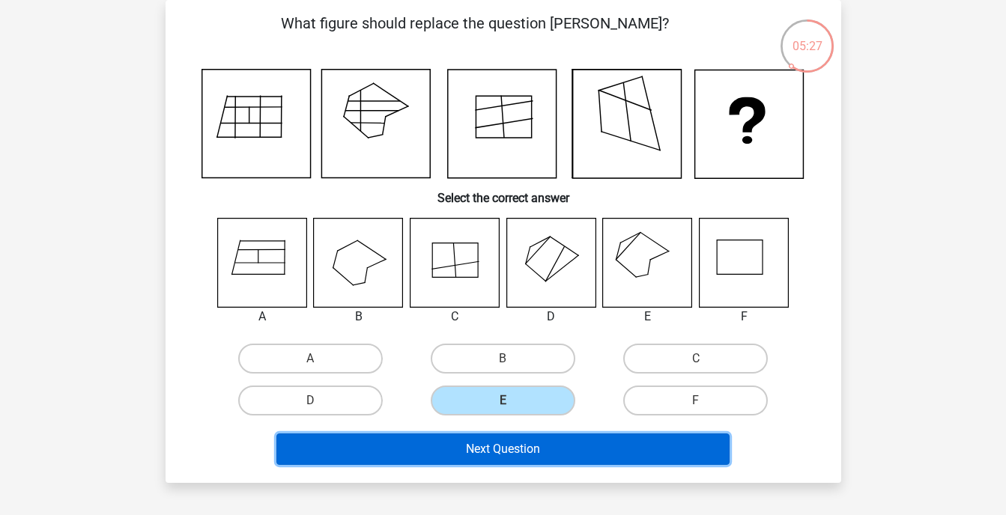
click at [527, 446] on button "Next Question" at bounding box center [502, 449] width 453 height 31
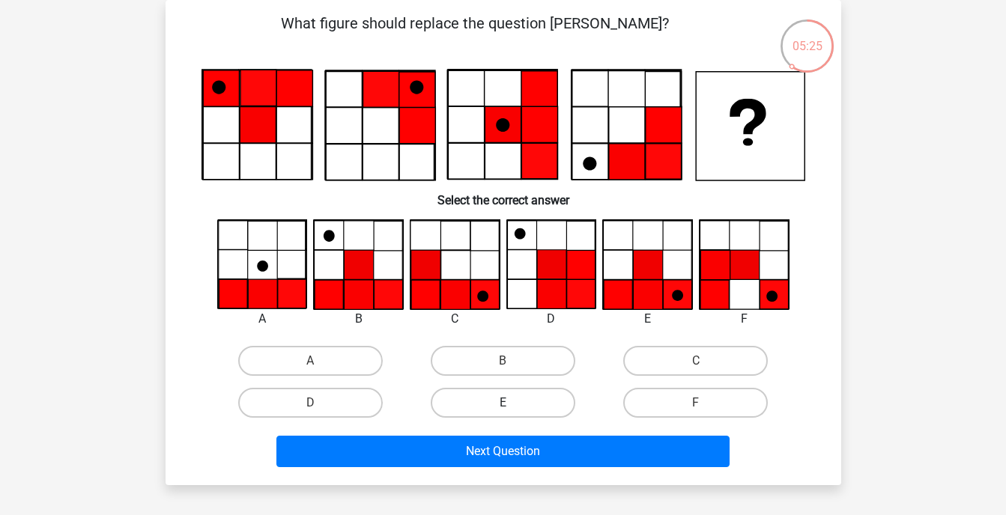
click at [551, 392] on label "E" at bounding box center [503, 403] width 145 height 30
click at [512, 403] on input "E" at bounding box center [507, 408] width 10 height 10
radio input "true"
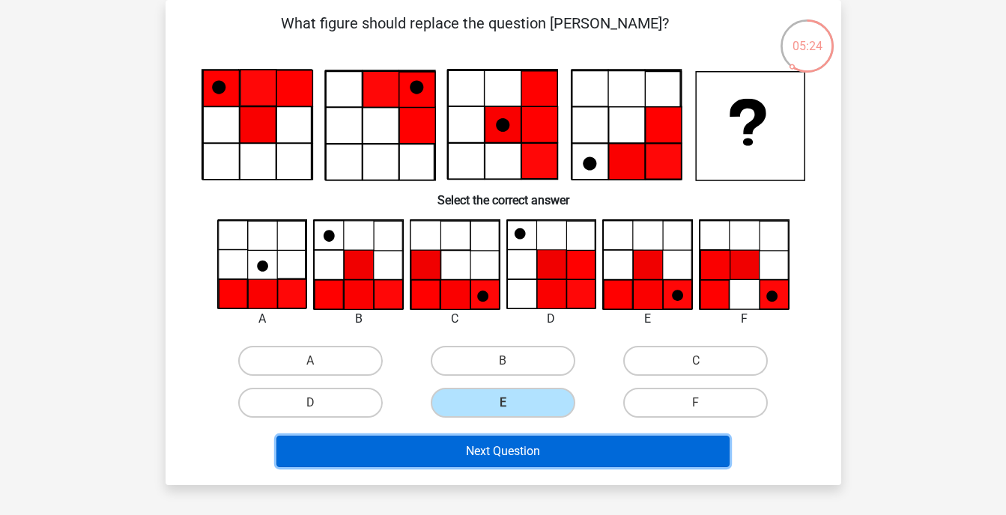
click at [547, 456] on button "Next Question" at bounding box center [502, 451] width 453 height 31
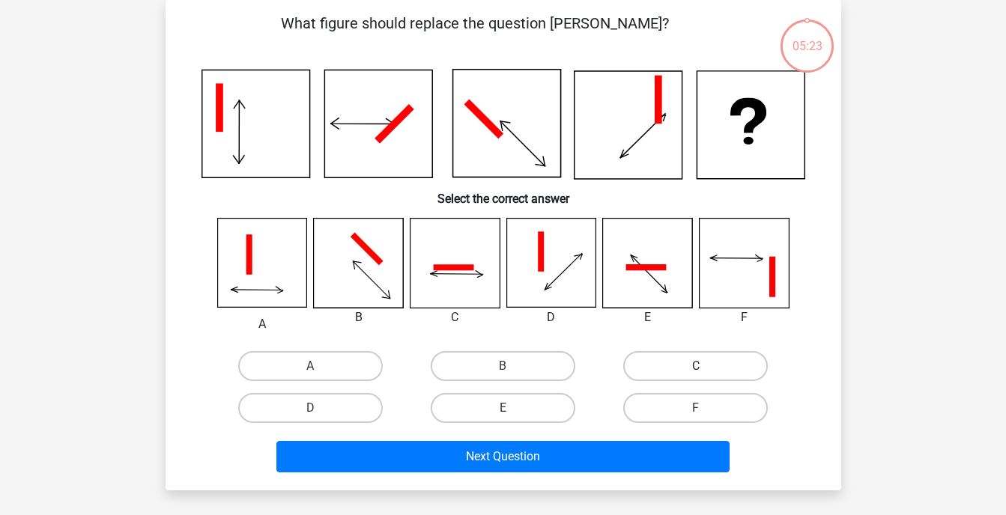
click at [641, 374] on label "C" at bounding box center [695, 366] width 145 height 30
click at [696, 374] on input "C" at bounding box center [701, 371] width 10 height 10
radio input "true"
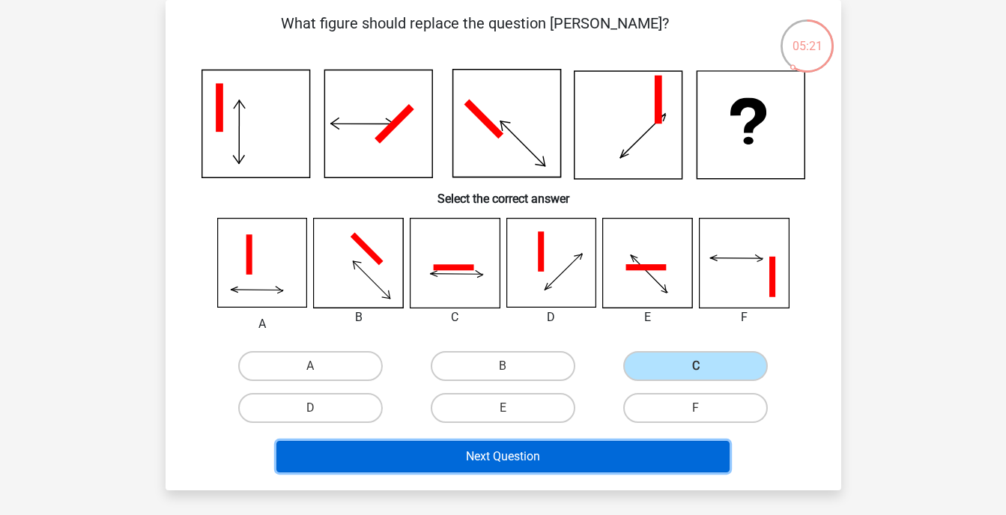
click at [580, 454] on button "Next Question" at bounding box center [502, 456] width 453 height 31
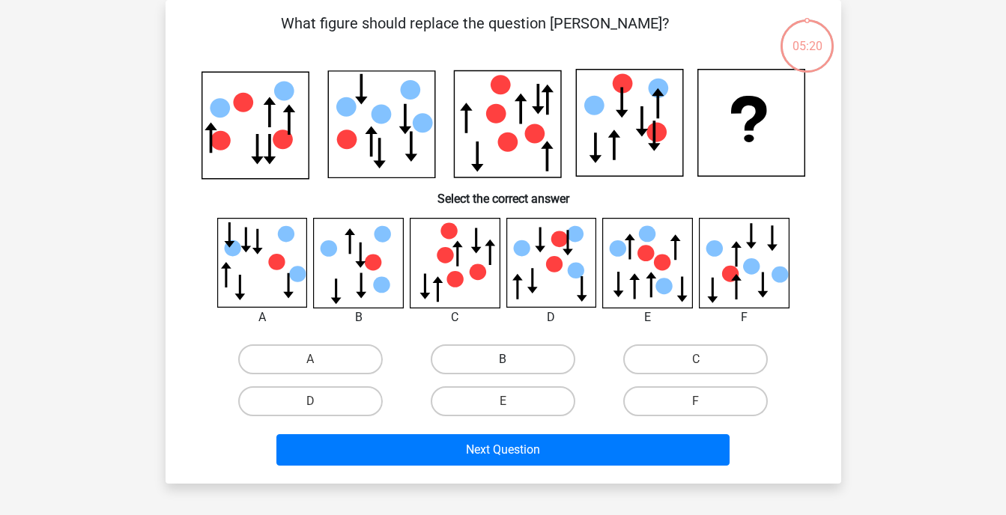
click at [526, 356] on label "B" at bounding box center [503, 359] width 145 height 30
click at [512, 359] on input "B" at bounding box center [507, 364] width 10 height 10
radio input "true"
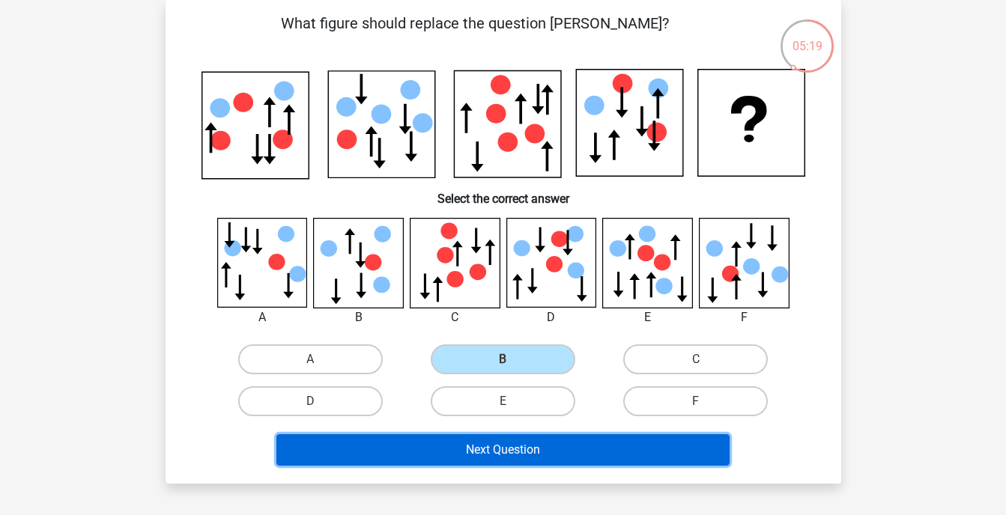
click at [508, 455] on button "Next Question" at bounding box center [502, 449] width 453 height 31
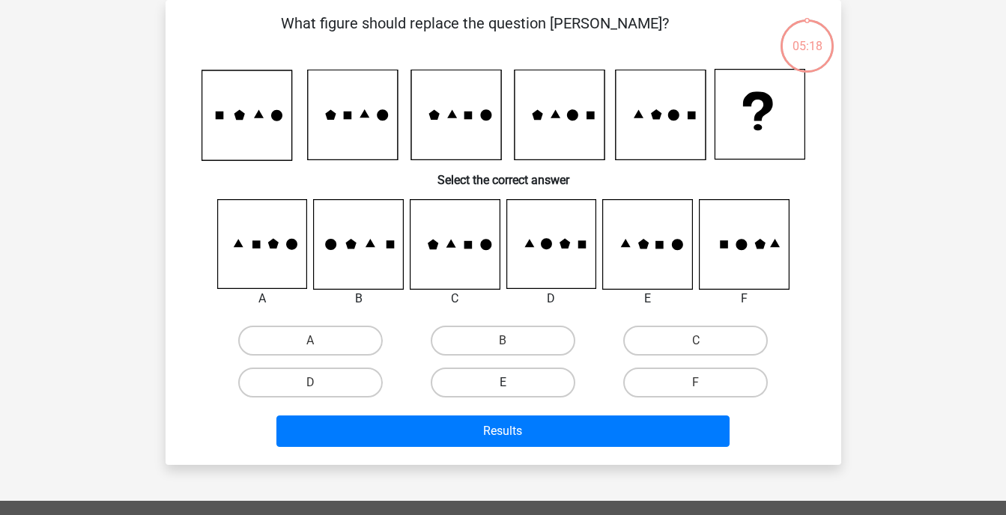
click at [517, 392] on label "E" at bounding box center [503, 383] width 145 height 30
click at [512, 392] on input "E" at bounding box center [507, 388] width 10 height 10
radio input "true"
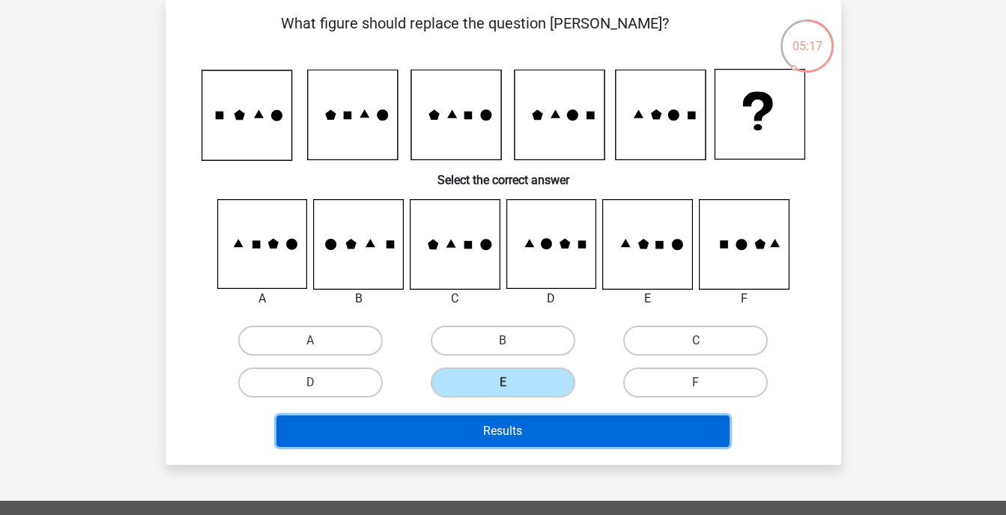
click at [504, 432] on button "Results" at bounding box center [502, 431] width 453 height 31
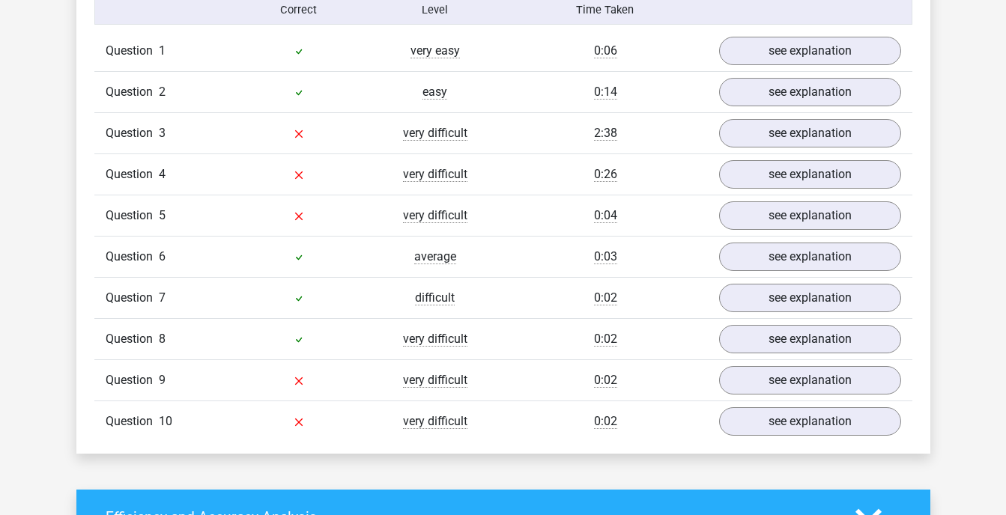
scroll to position [1229, 0]
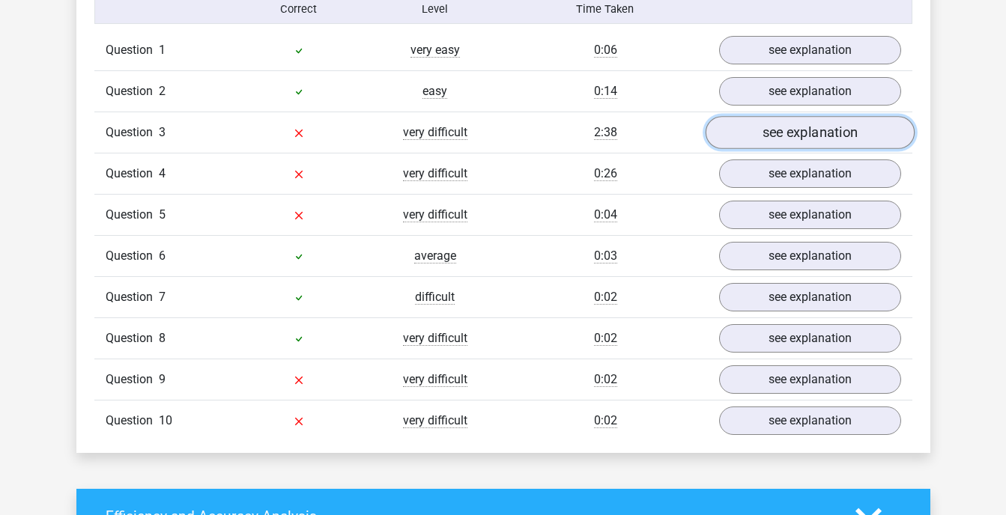
click at [747, 129] on link "see explanation" at bounding box center [809, 132] width 209 height 33
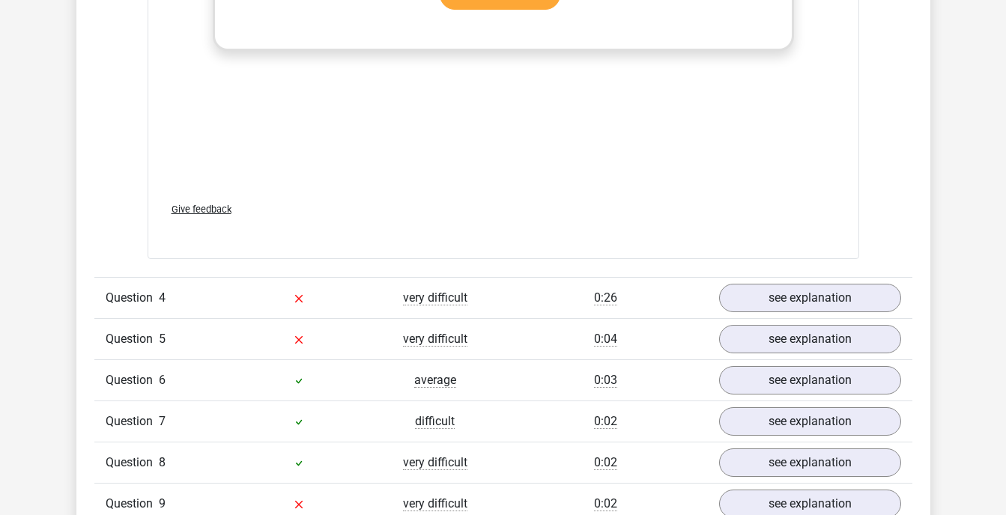
scroll to position [2522, 0]
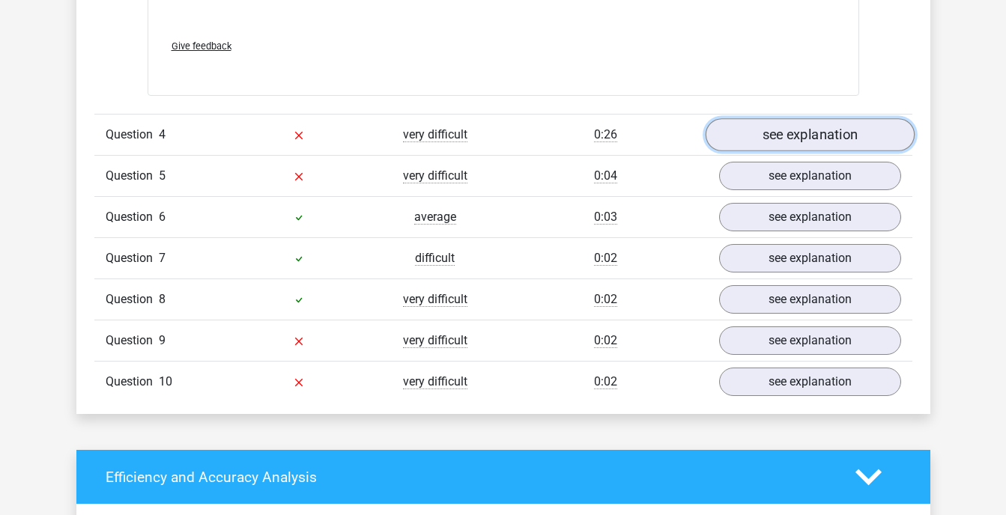
click at [773, 126] on link "see explanation" at bounding box center [809, 134] width 209 height 33
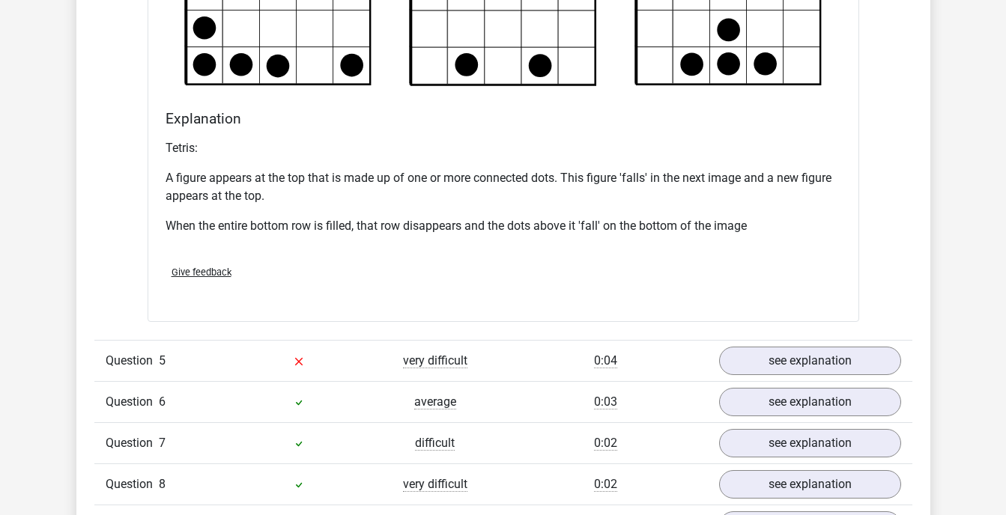
scroll to position [3422, 0]
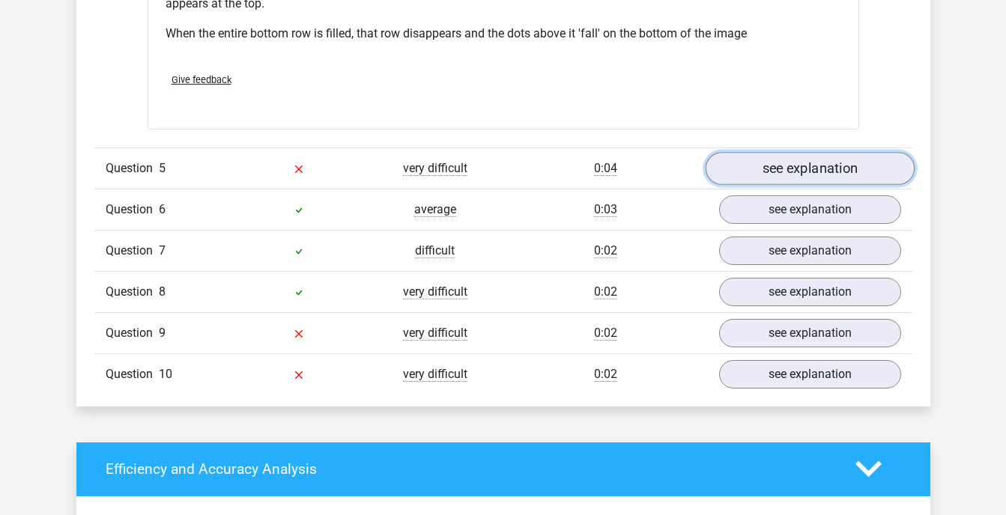
click at [739, 173] on link "see explanation" at bounding box center [809, 168] width 209 height 33
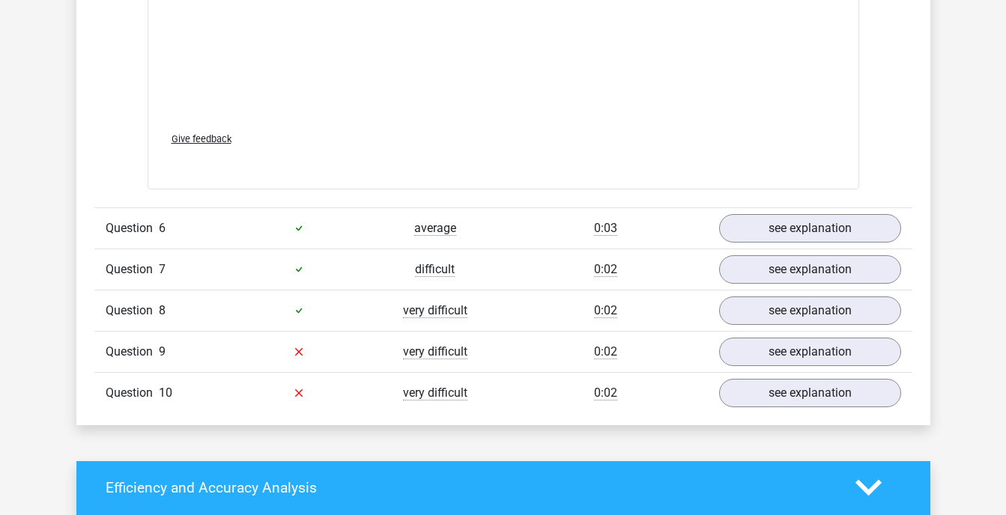
scroll to position [4702, 0]
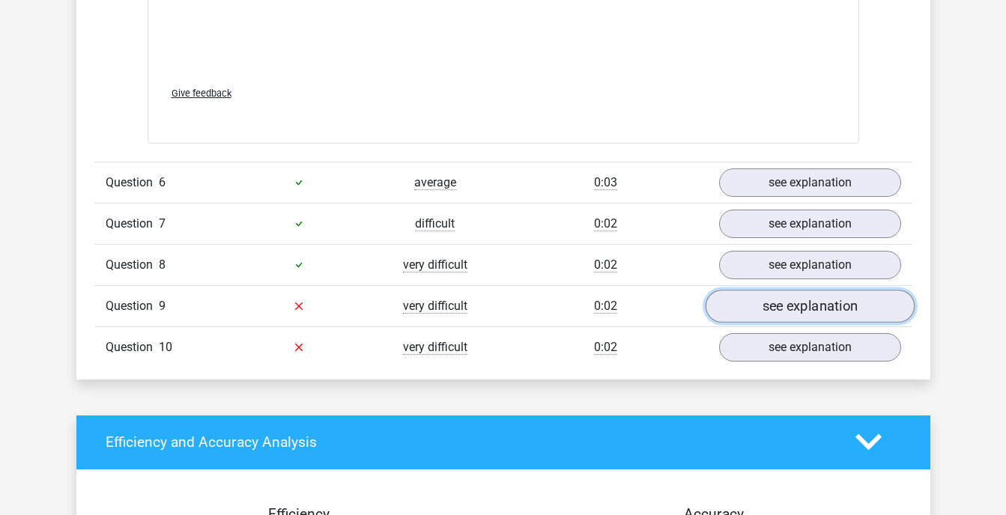
click at [729, 304] on link "see explanation" at bounding box center [809, 306] width 209 height 33
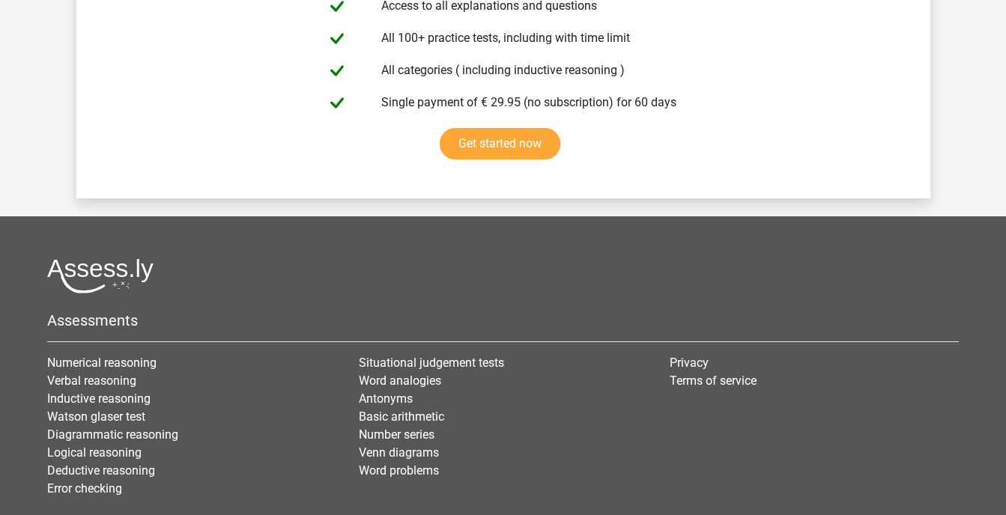
scroll to position [7371, 0]
